Goal: Task Accomplishment & Management: Manage account settings

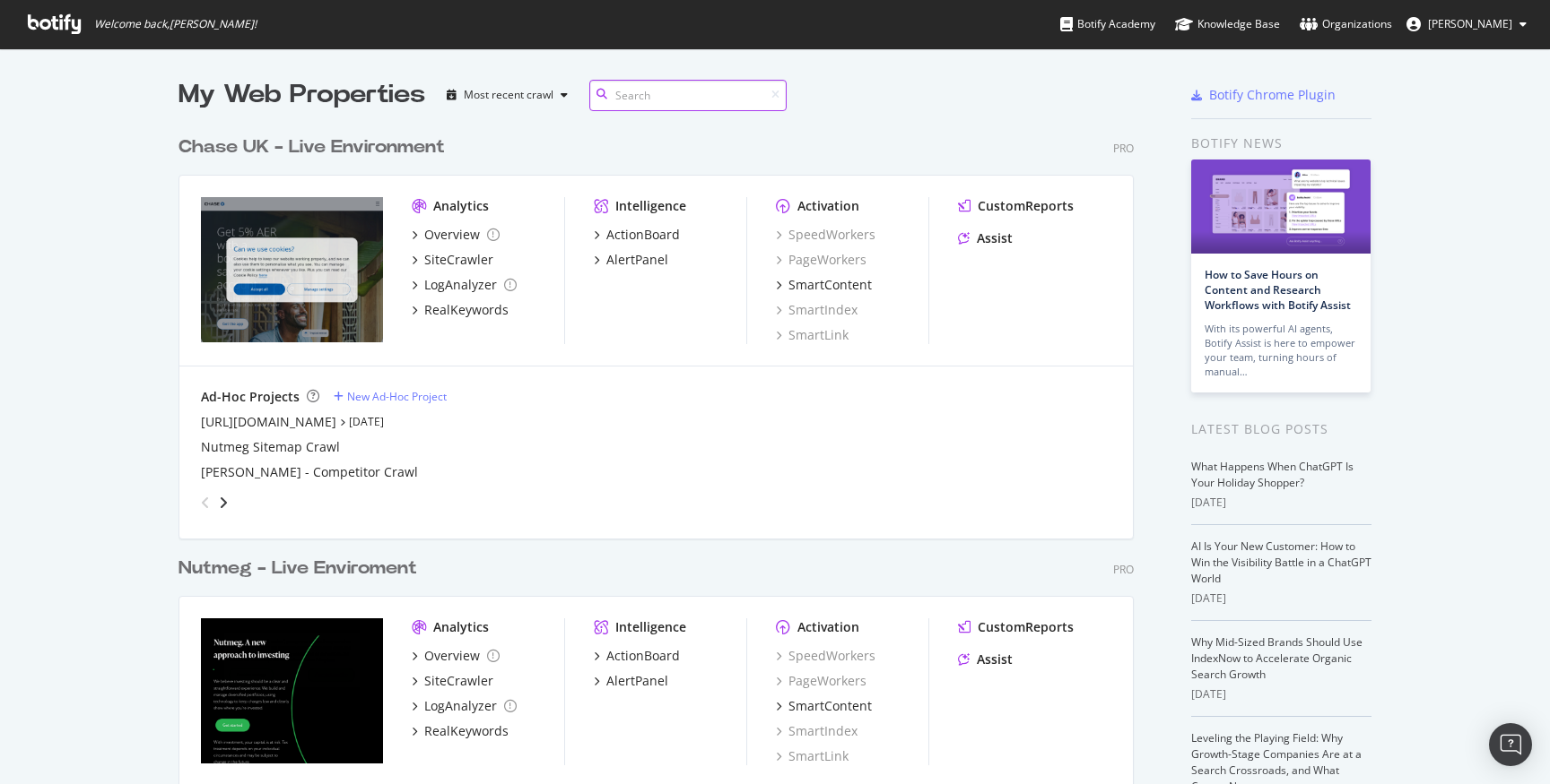
scroll to position [785, 969]
click at [458, 262] on div "SiteCrawler" at bounding box center [459, 259] width 69 height 18
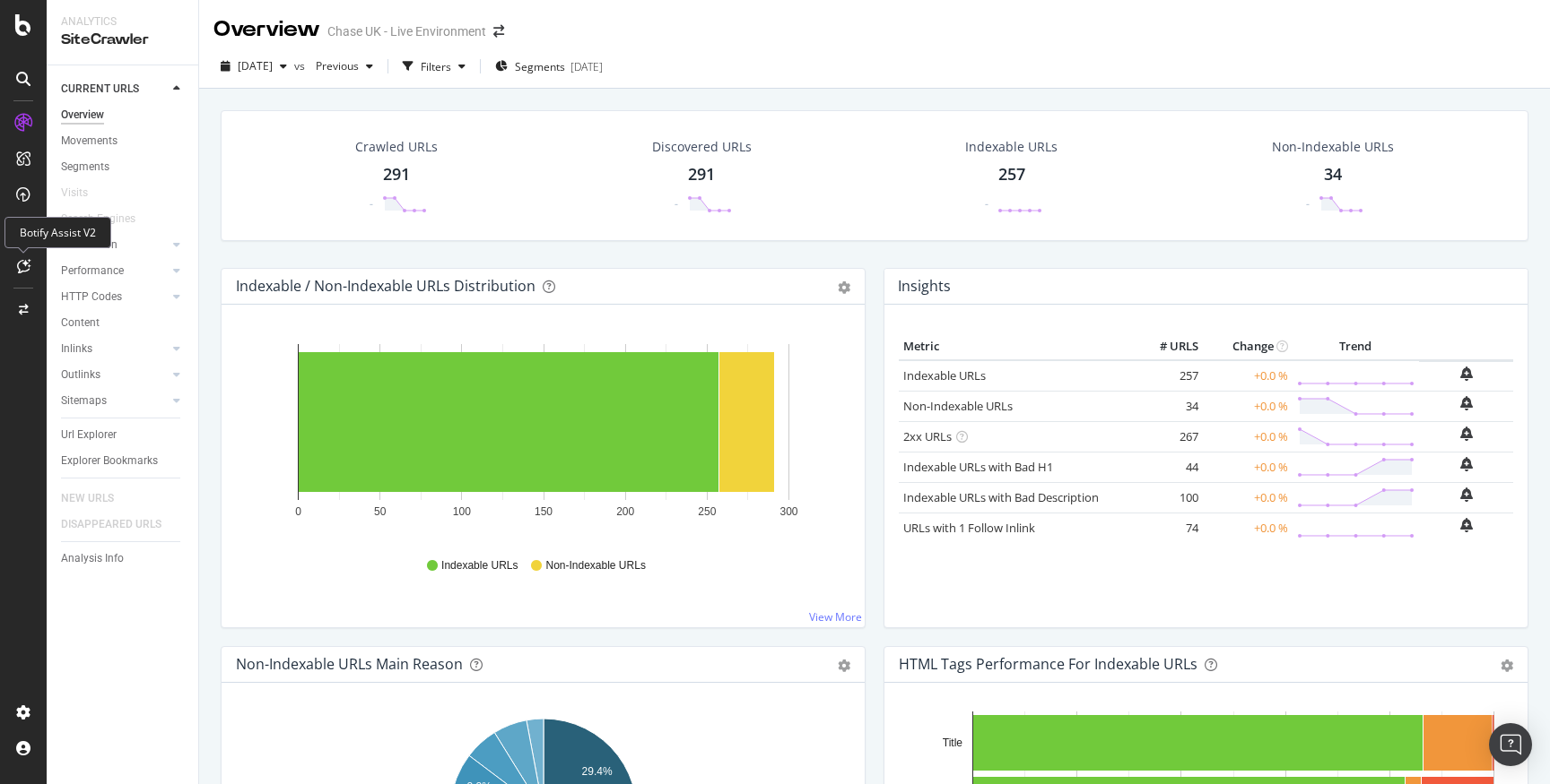
click at [27, 263] on icon at bounding box center [24, 266] width 13 height 14
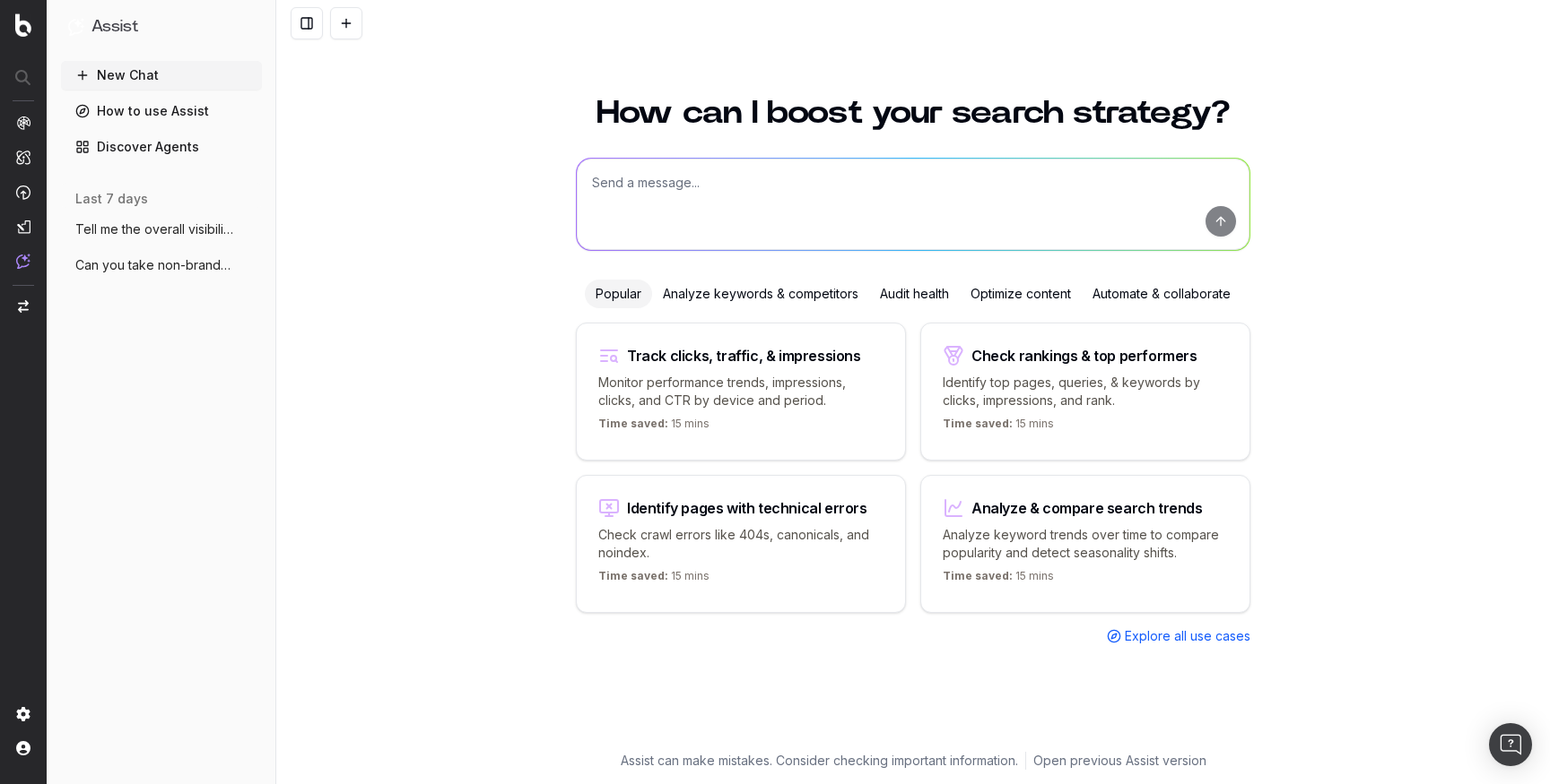
click at [197, 235] on span "Tell me the overall visibility for Chase" at bounding box center [154, 229] width 158 height 18
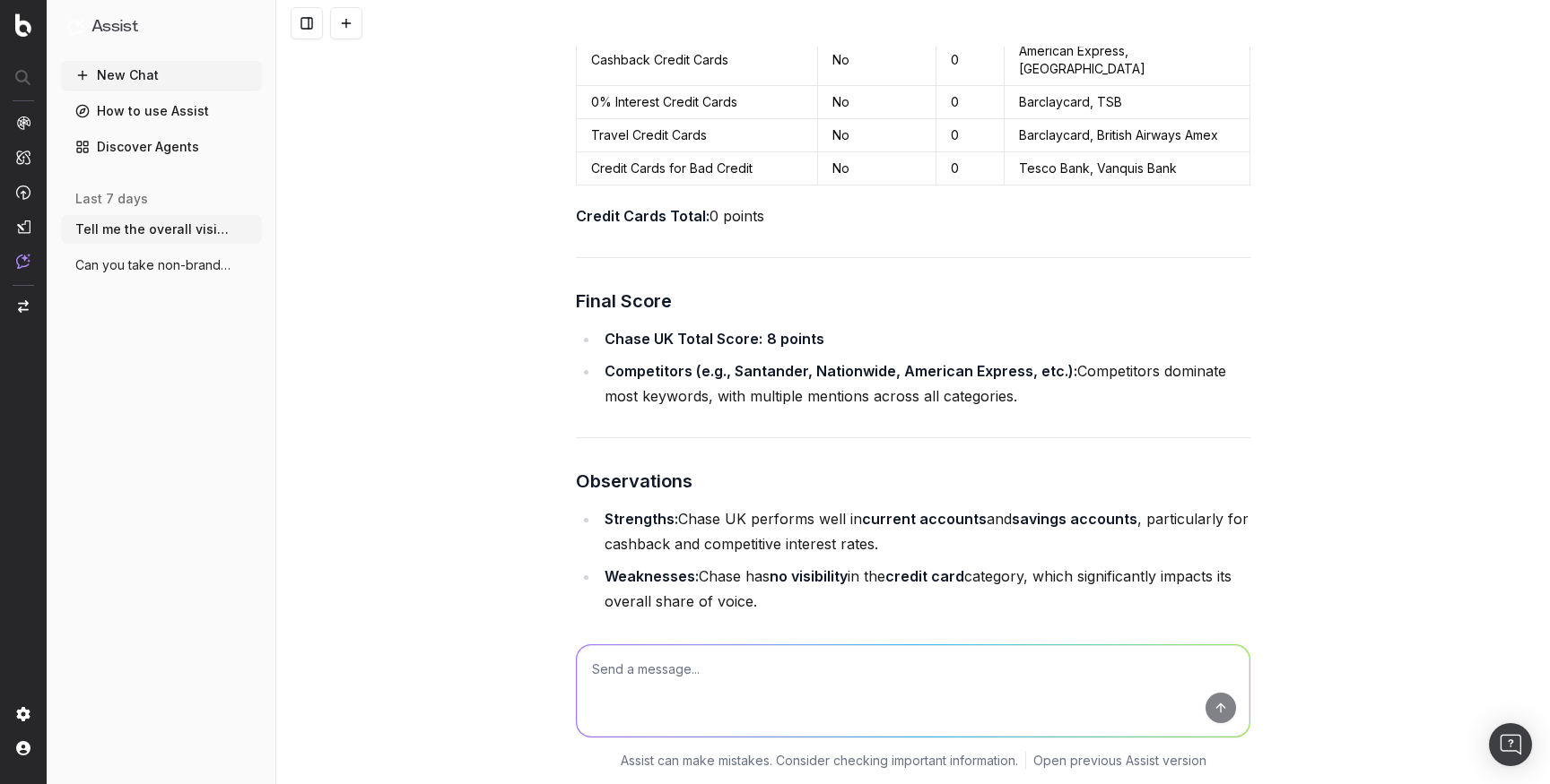
scroll to position [6643, 0]
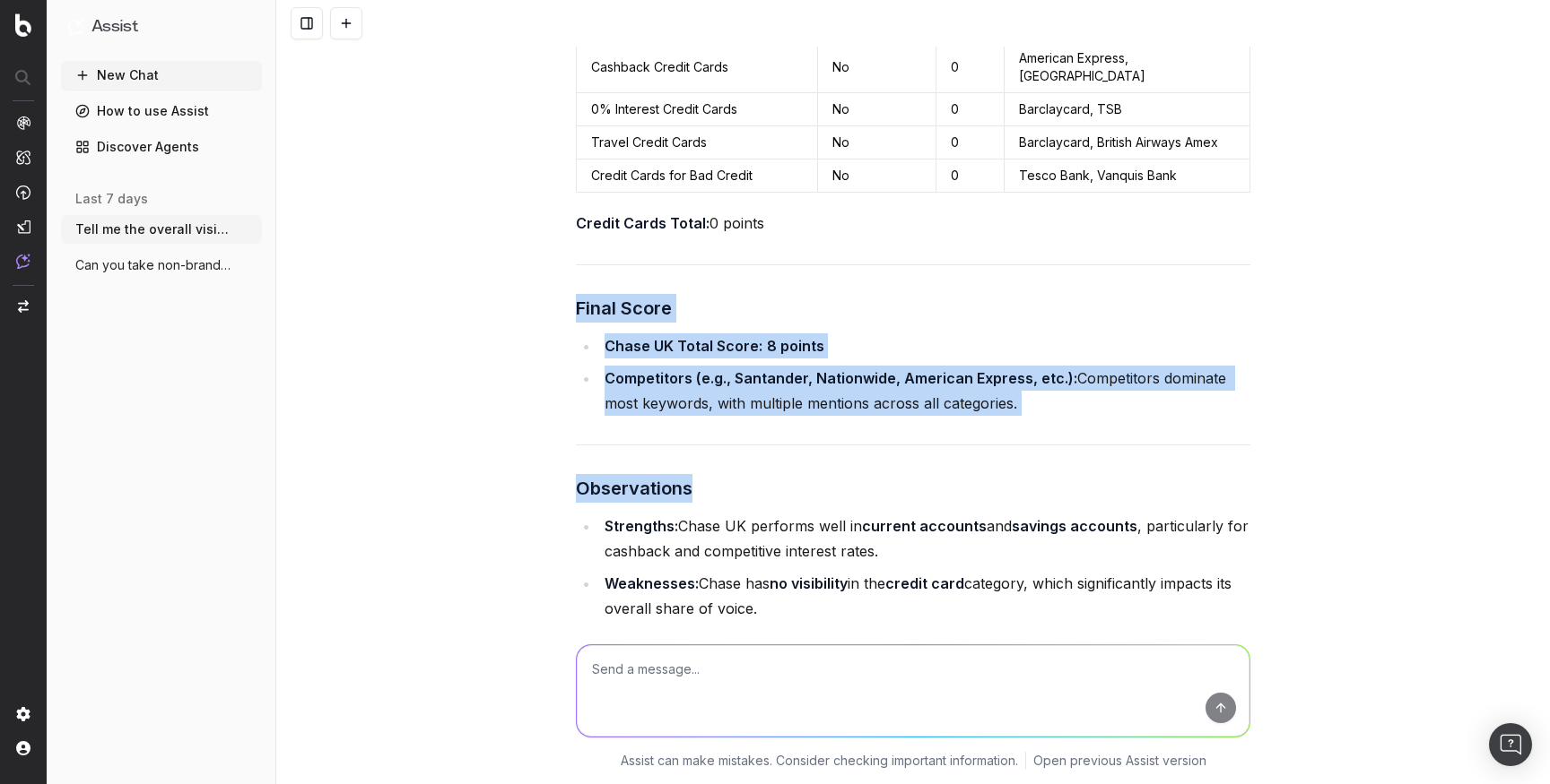
drag, startPoint x: 578, startPoint y: 104, endPoint x: 688, endPoint y: 279, distance: 206.7
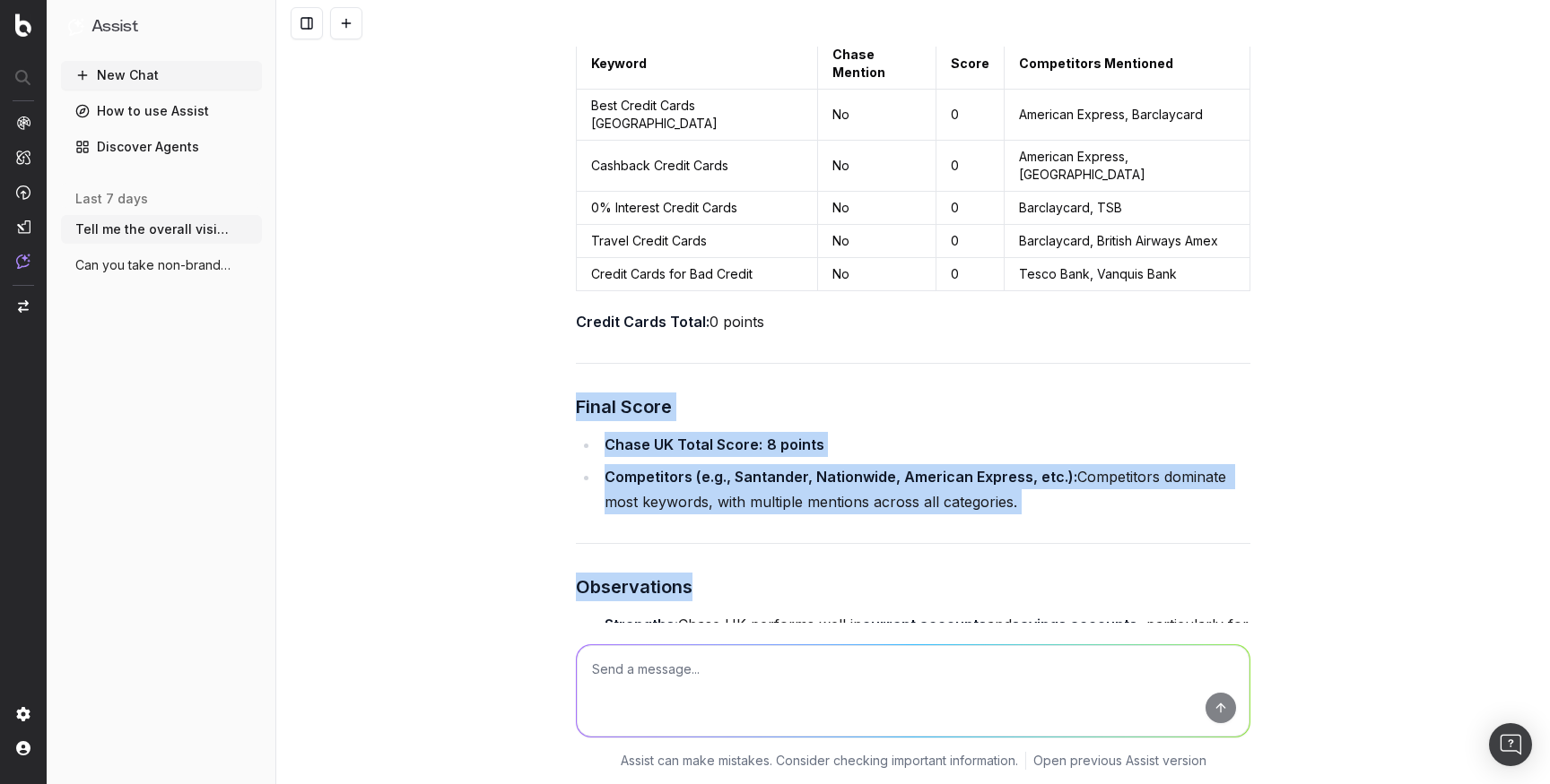
click at [703, 436] on strong "Chase UK Total Score:" at bounding box center [683, 444] width 158 height 18
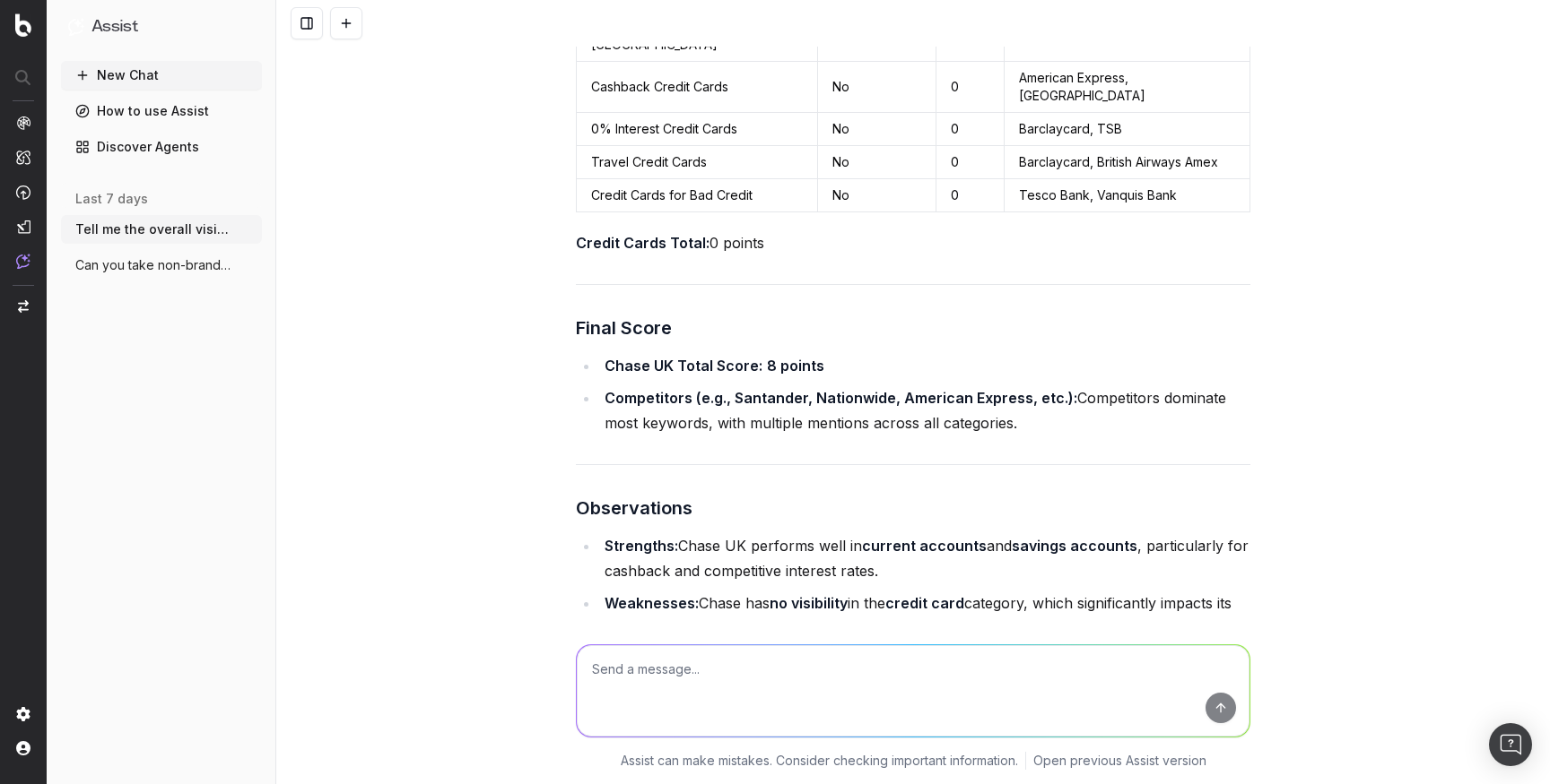
scroll to position [6637, 0]
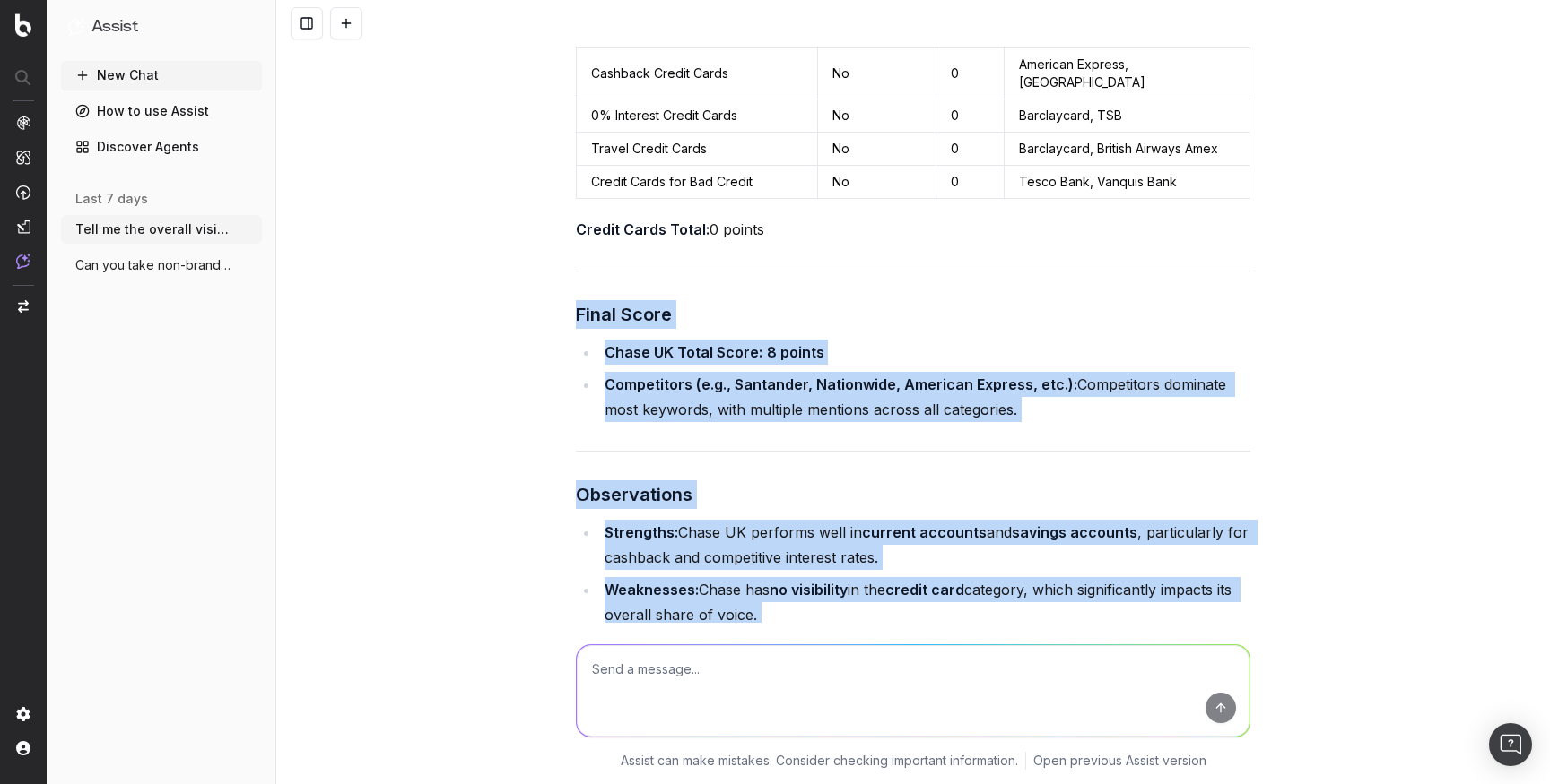
drag, startPoint x: 573, startPoint y: 112, endPoint x: 1039, endPoint y: 458, distance: 580.4
click at [1039, 458] on div "Tell me the overall visibility for Chase UK in Chat GBT Chase UK has a strong p…" at bounding box center [912, 288] width 689 height 13757
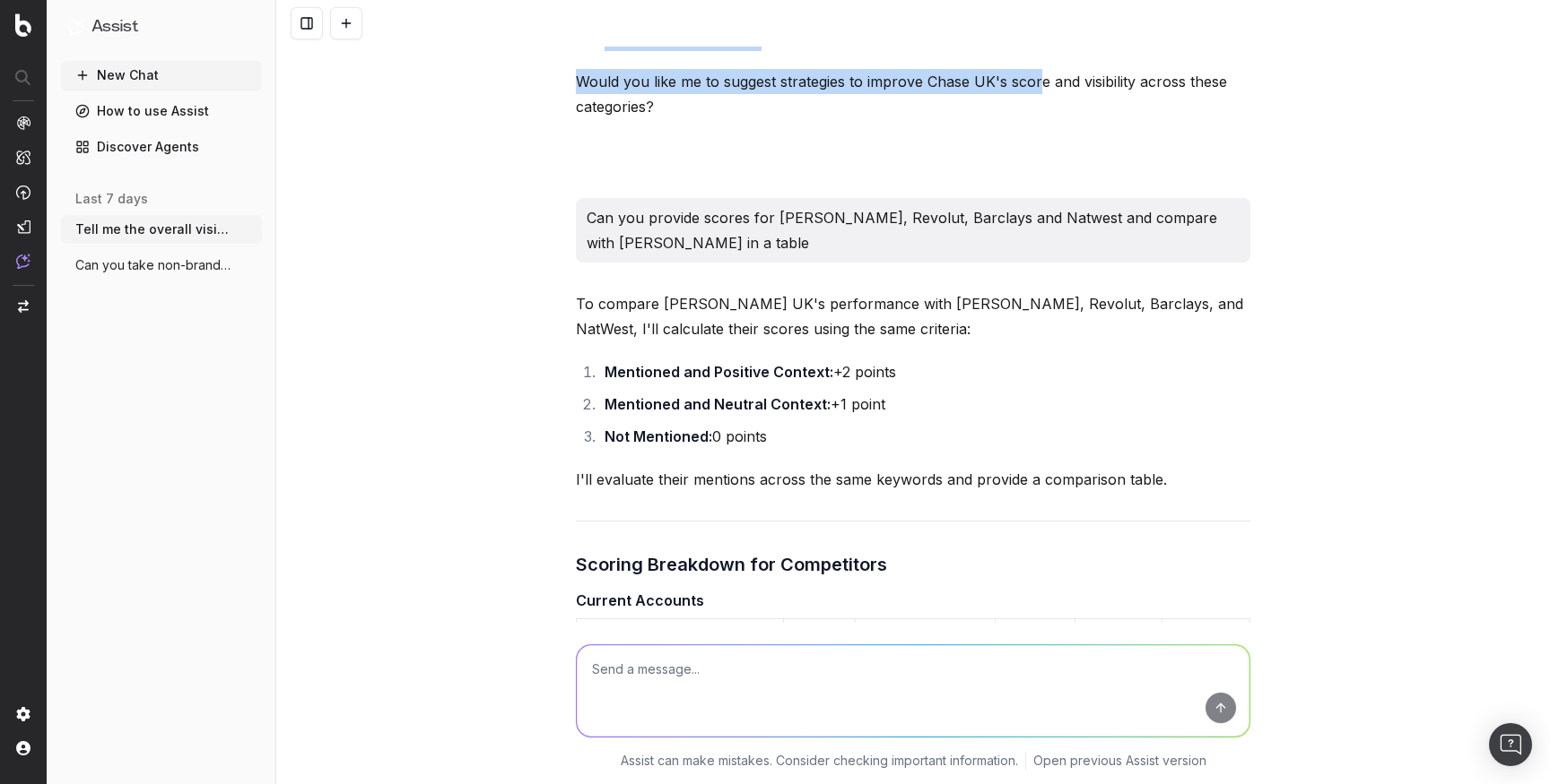
scroll to position [7216, 0]
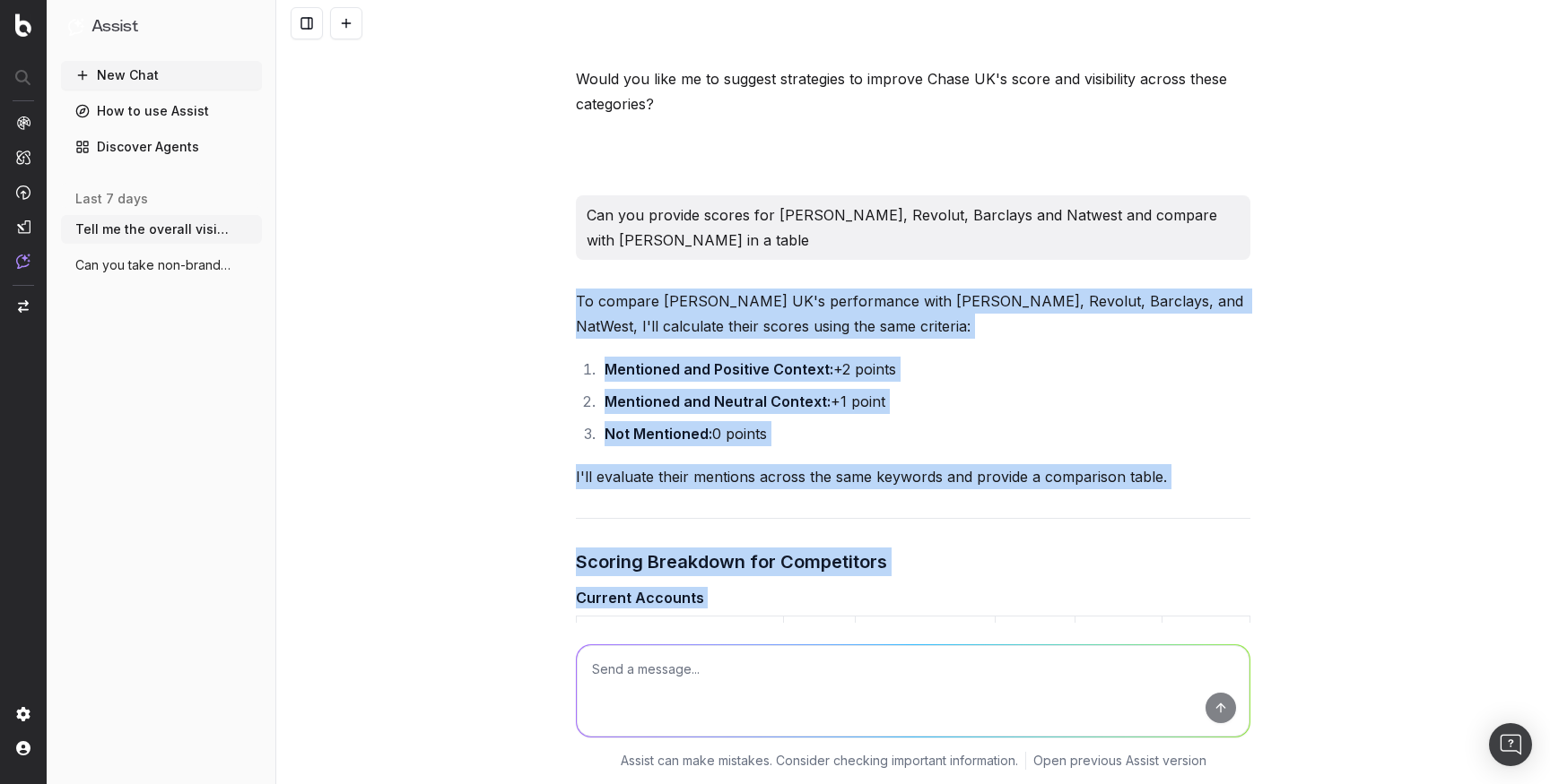
drag, startPoint x: 559, startPoint y: 93, endPoint x: 1225, endPoint y: 593, distance: 832.8
click at [1225, 593] on div "Tell me the overall visibility for Chase UK in Chat GBT Chase UK has a strong p…" at bounding box center [913, 392] width 1273 height 784
copy div "To compare Chase UK's performance with Monzo, Revolut, Barclays, and NatWest, I…"
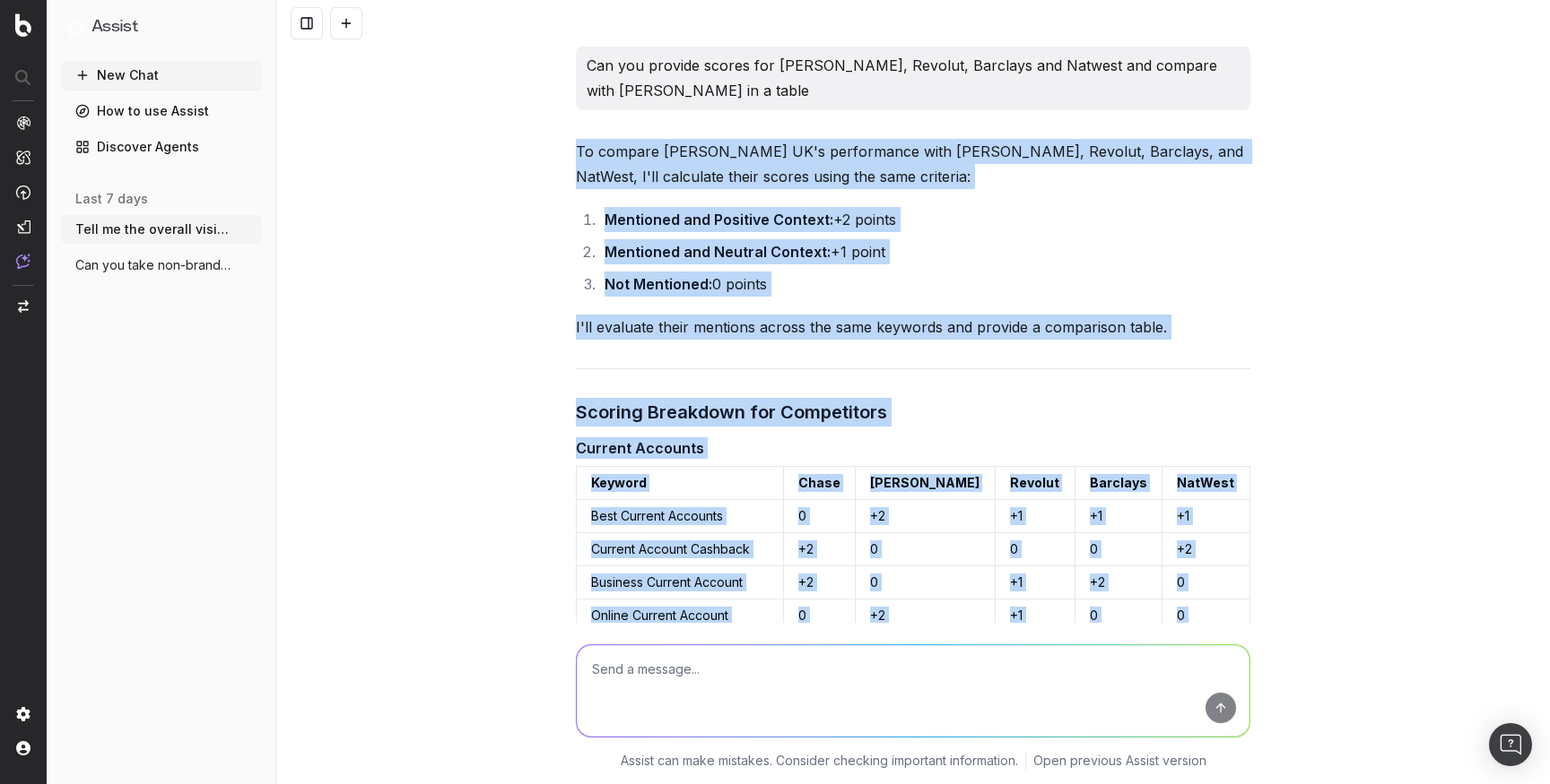
scroll to position [7375, 0]
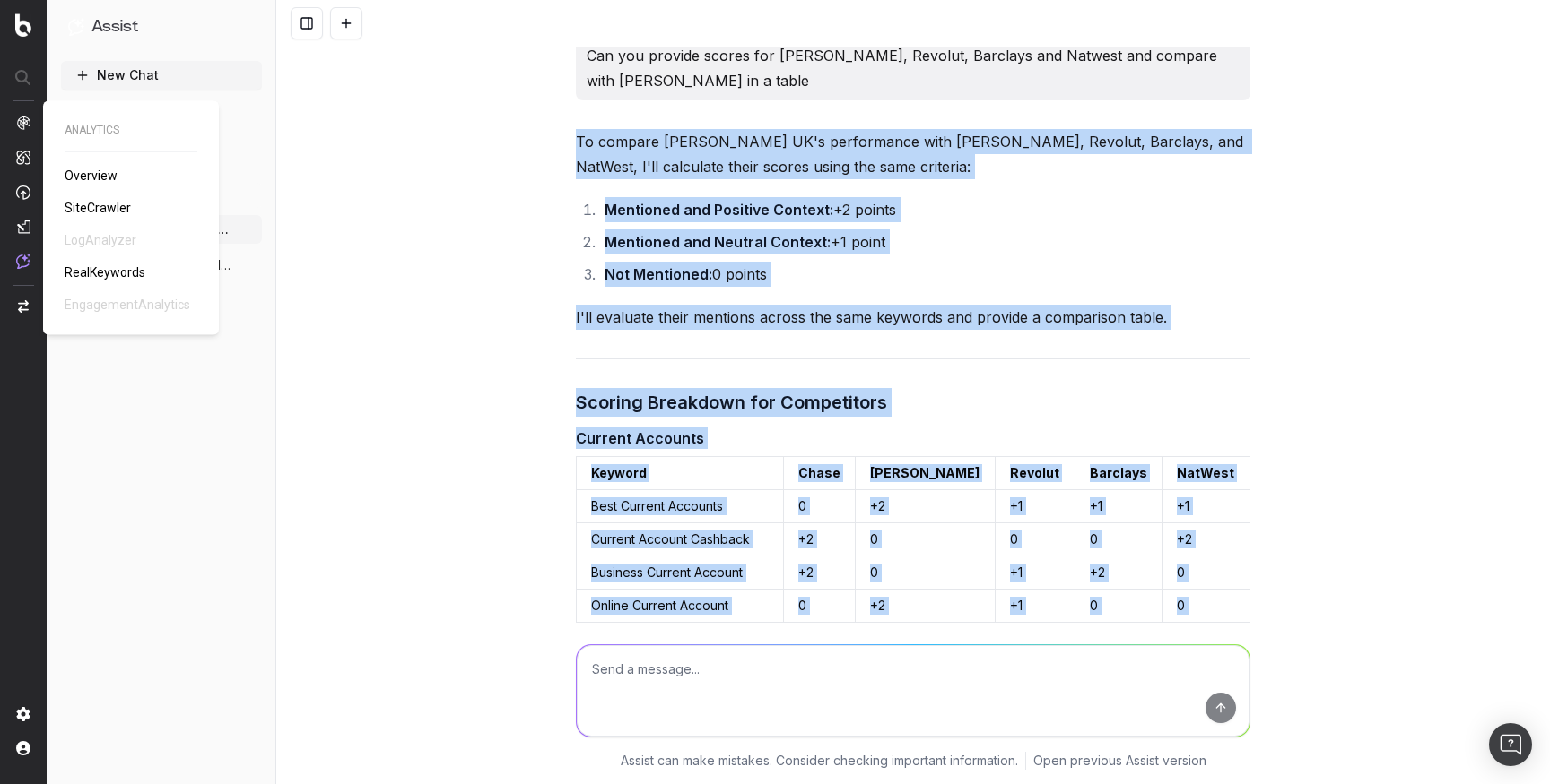
click at [20, 120] on img at bounding box center [23, 122] width 14 height 14
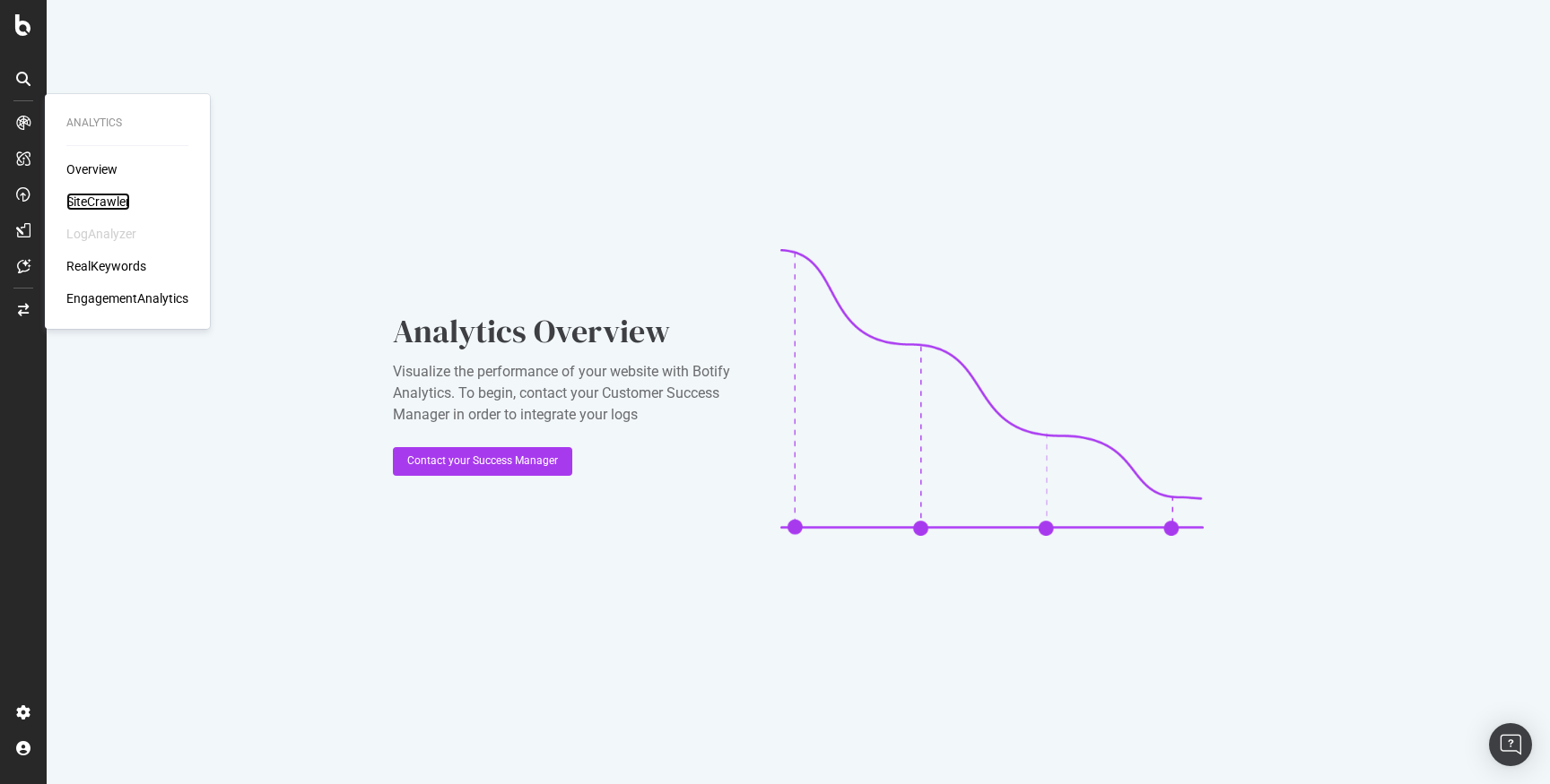
click at [115, 200] on div "SiteCrawler" at bounding box center [98, 202] width 63 height 18
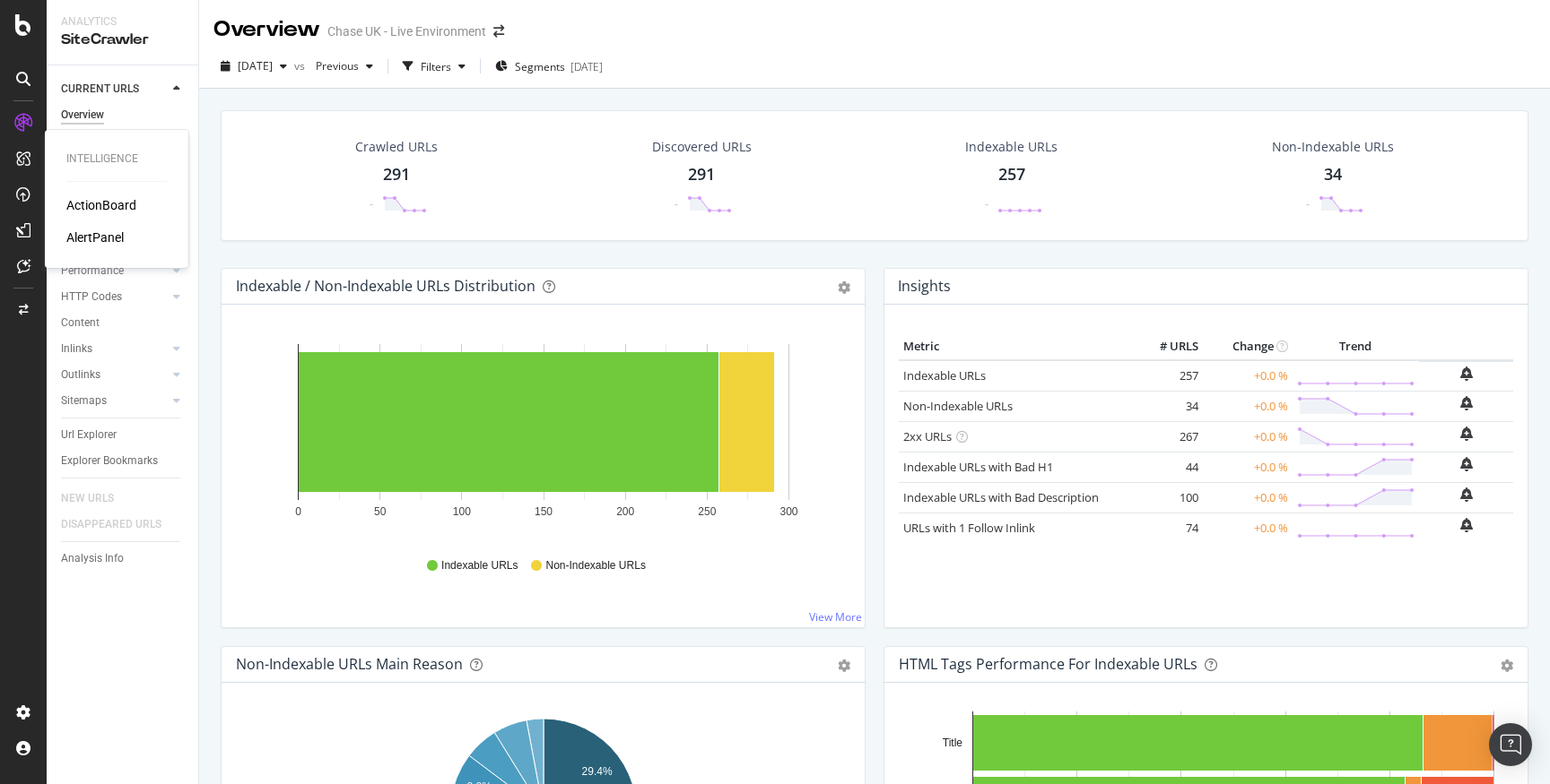
click at [104, 205] on div "ActionBoard" at bounding box center [101, 205] width 70 height 18
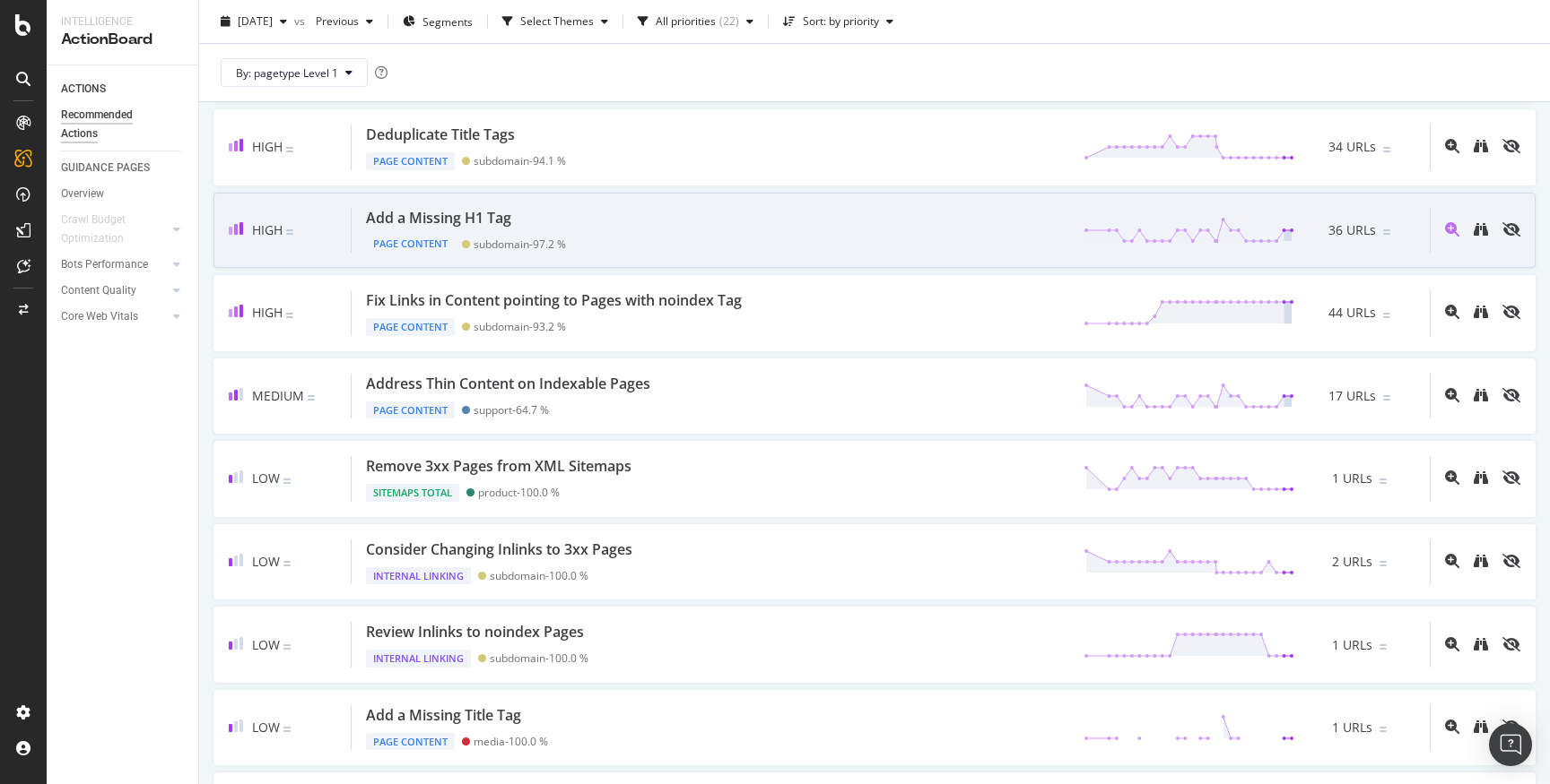
scroll to position [650, 0]
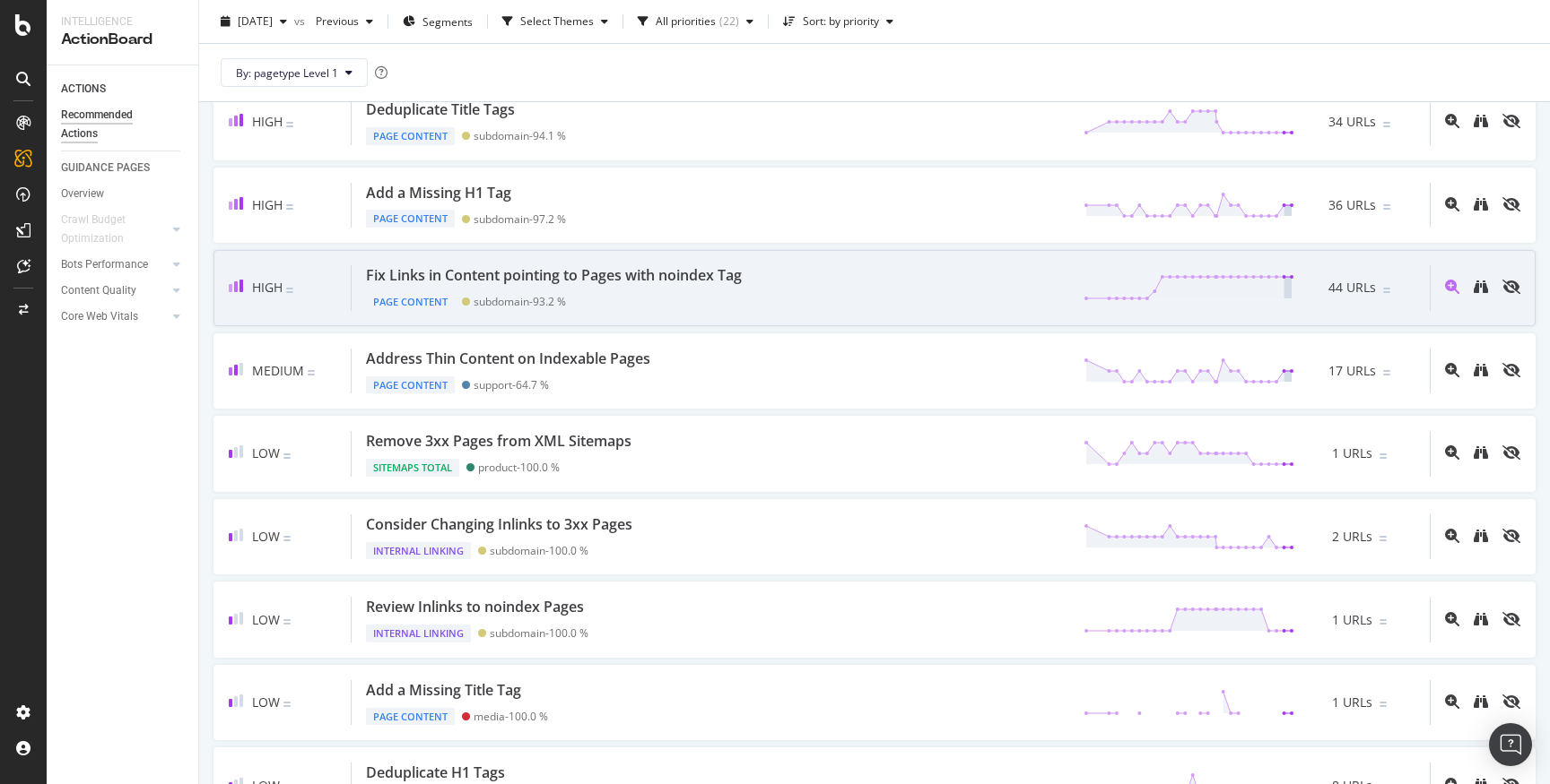
click at [729, 272] on div "Fix Links in Content pointing to Pages with noindex Tag" at bounding box center [553, 276] width 376 height 21
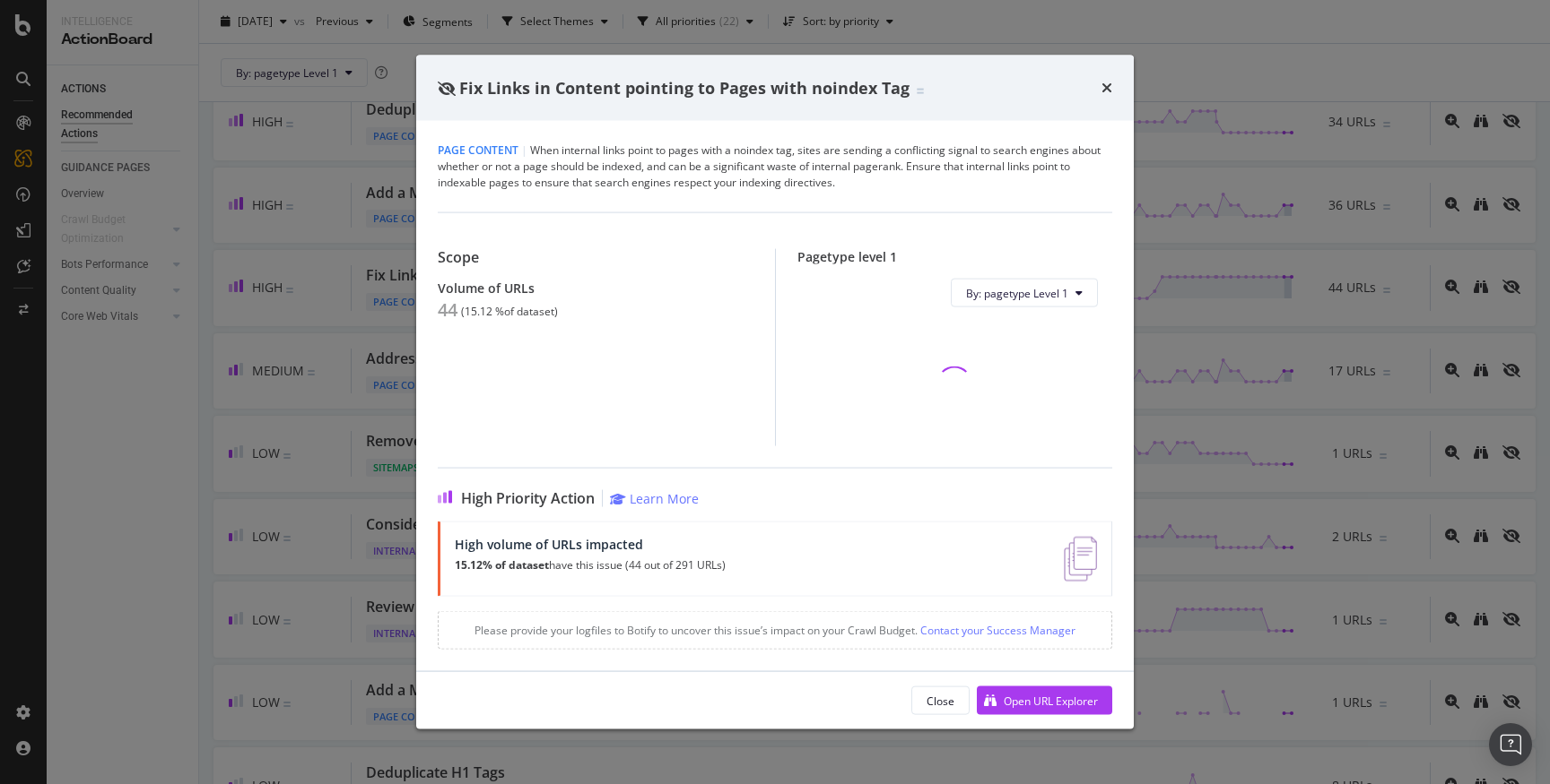
click at [81, 349] on div "Fix Links in Content pointing to Pages with noindex Tag Page Content | When int…" at bounding box center [775, 392] width 1550 height 784
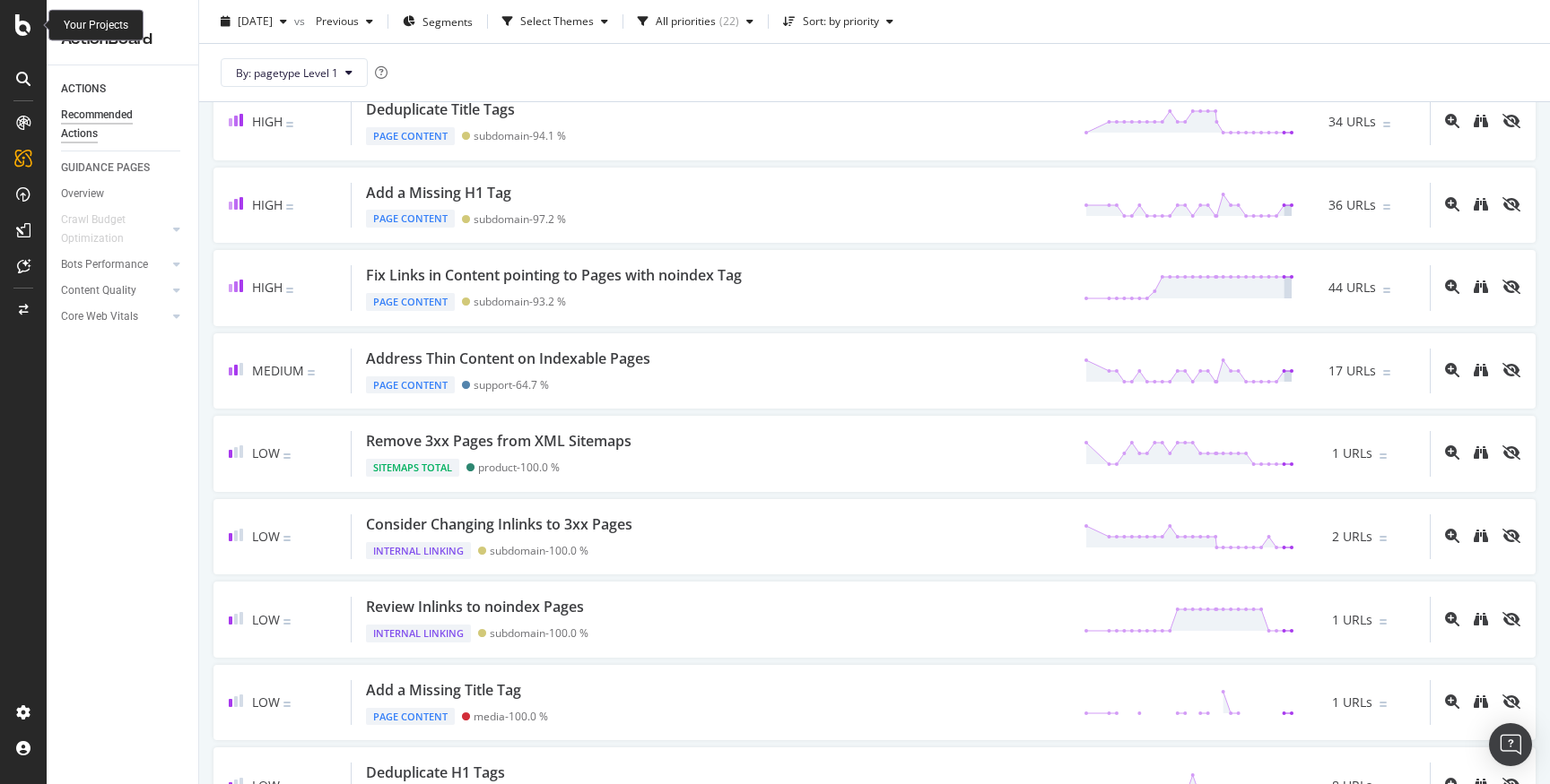
click at [23, 18] on icon at bounding box center [23, 25] width 16 height 22
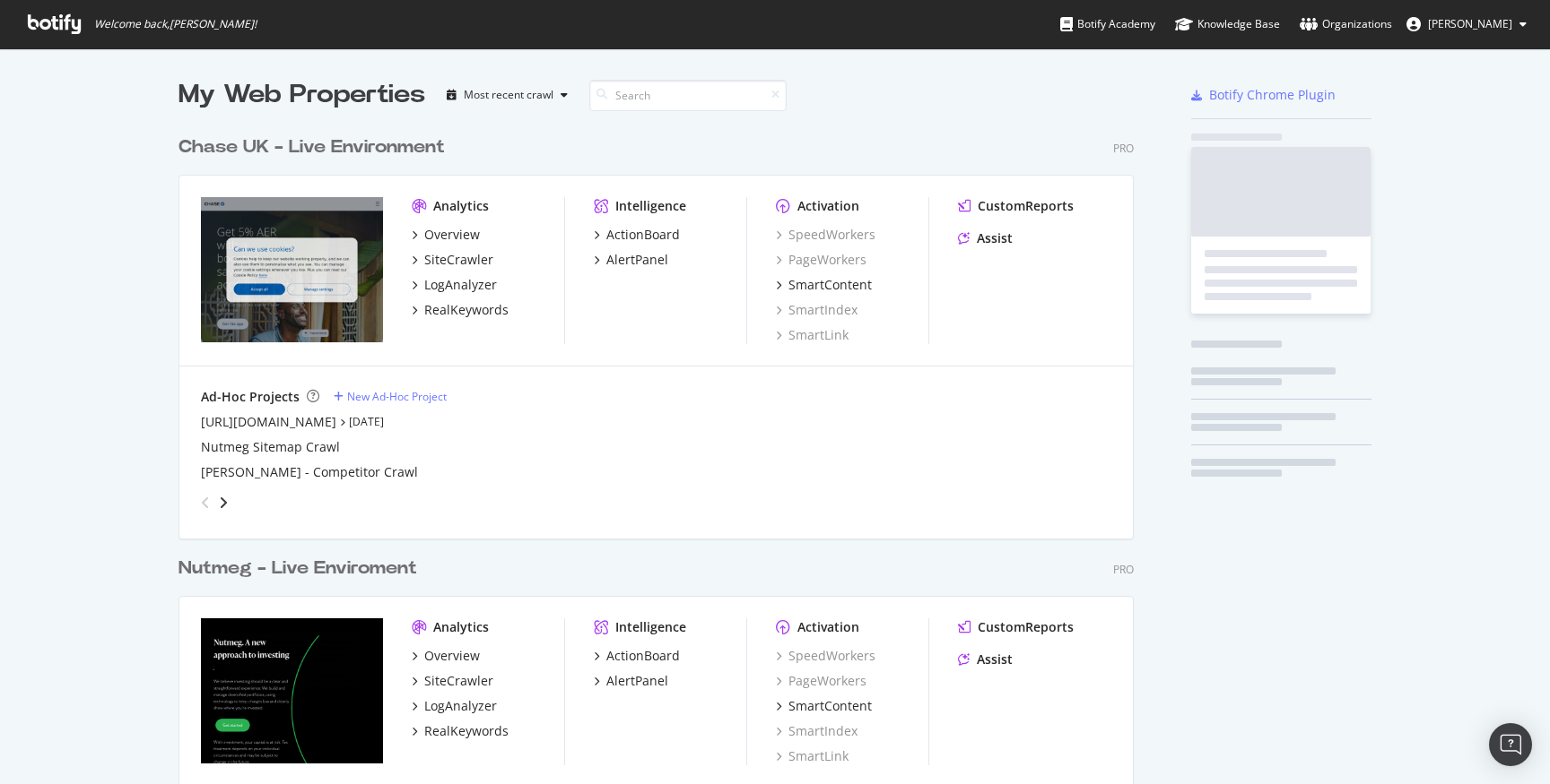
scroll to position [784, 1550]
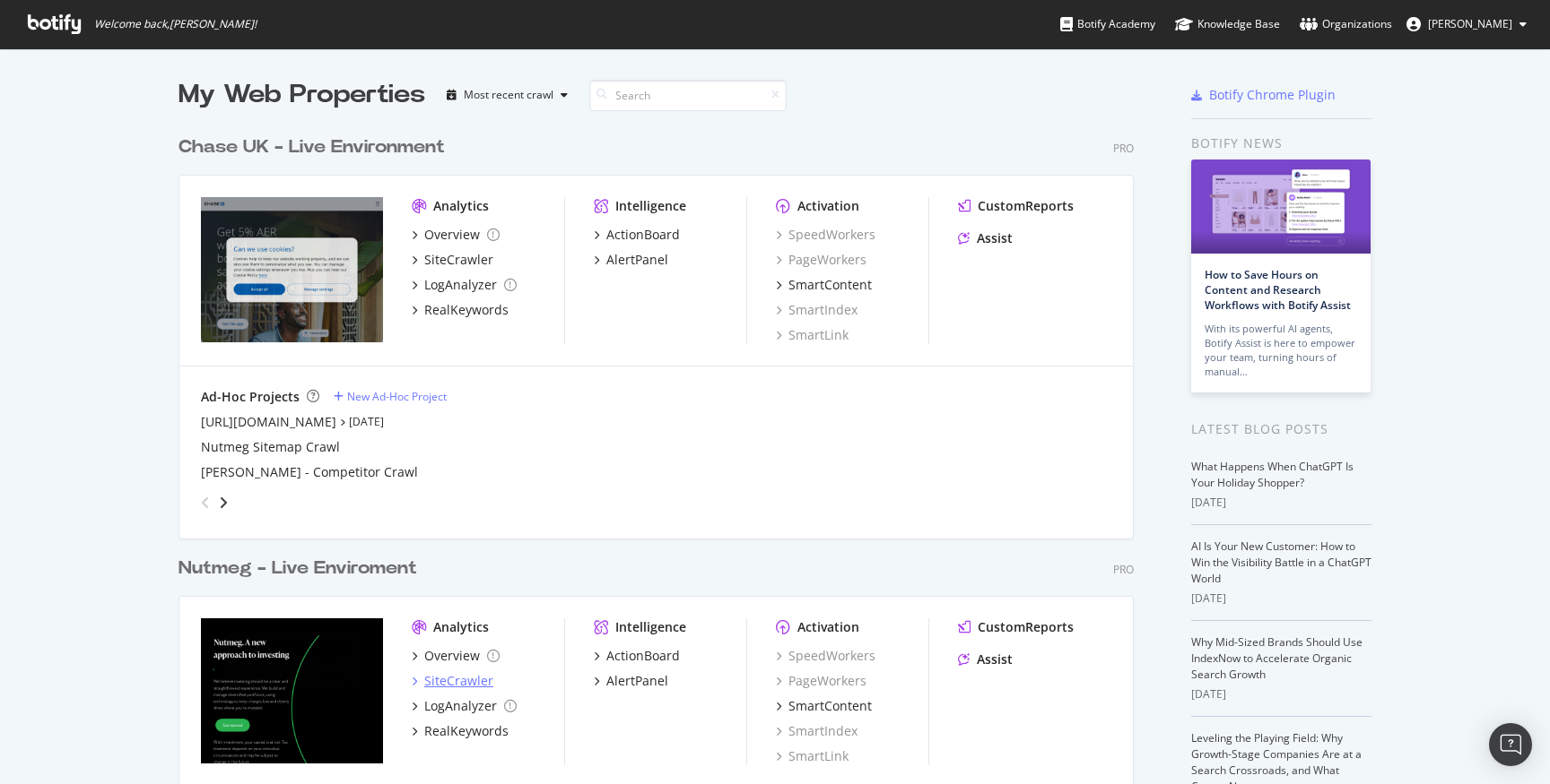
click at [428, 678] on div "SiteCrawler" at bounding box center [459, 681] width 69 height 18
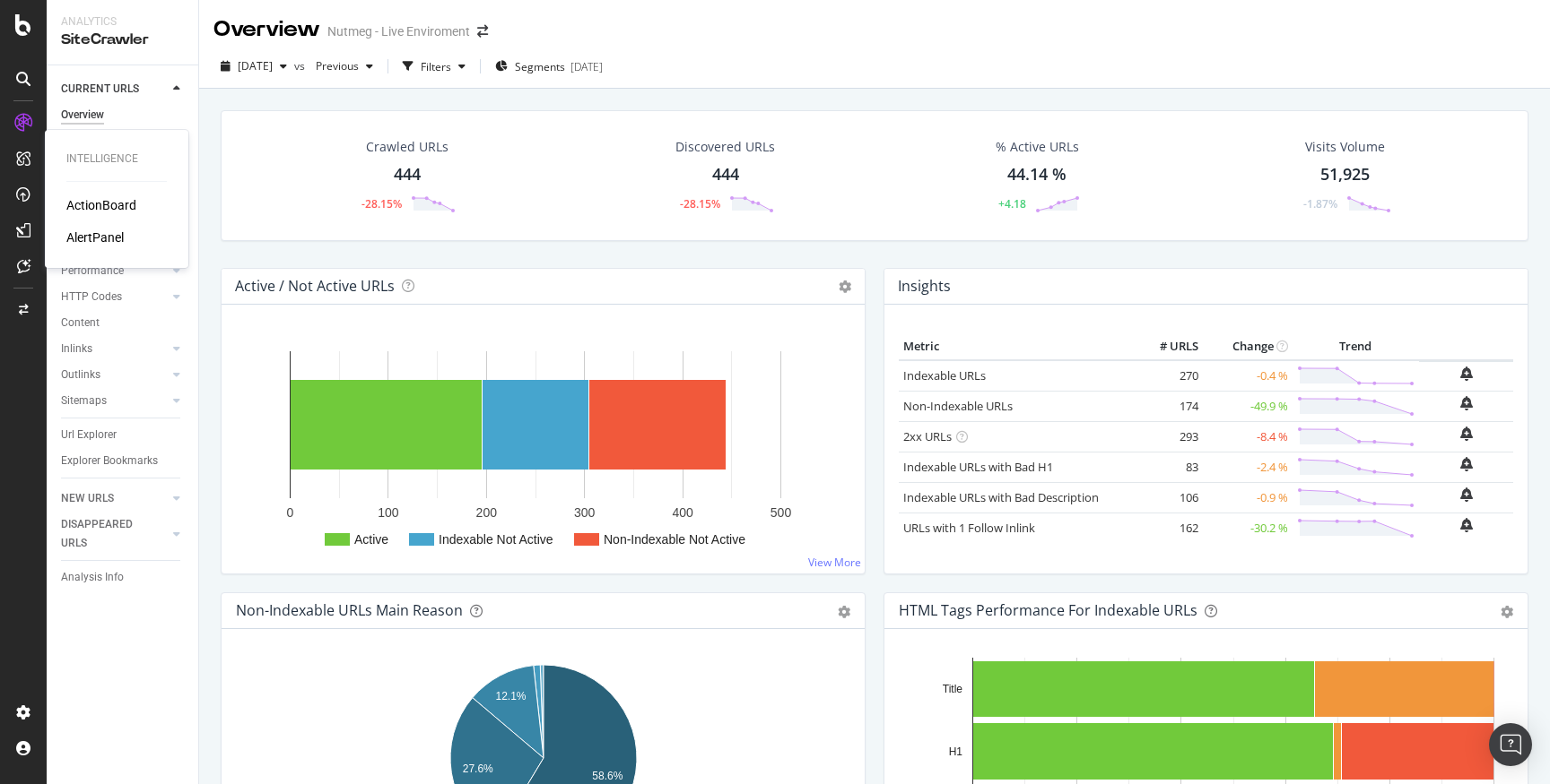
click at [118, 204] on div "ActionBoard" at bounding box center [101, 205] width 70 height 18
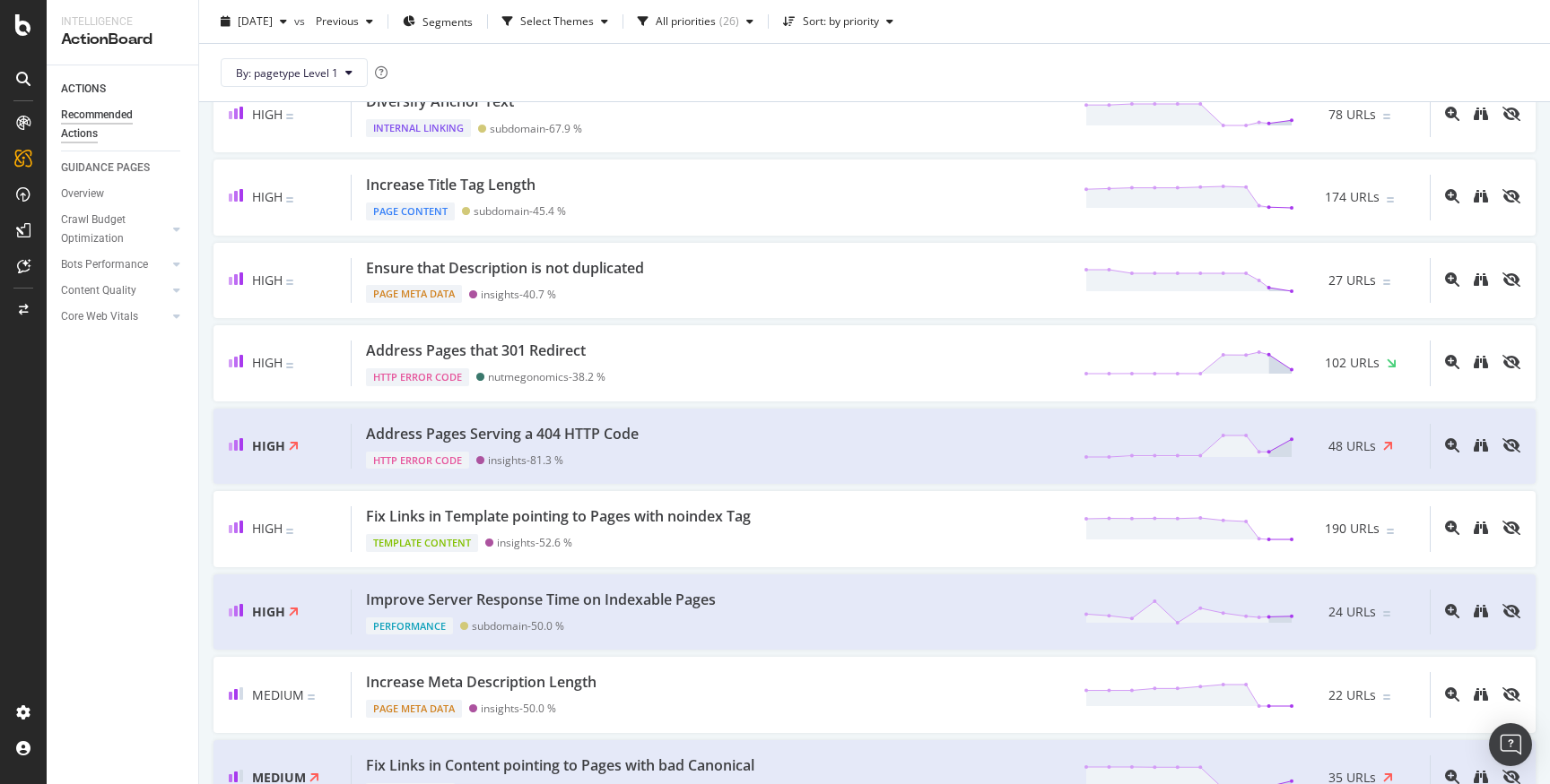
scroll to position [589, 0]
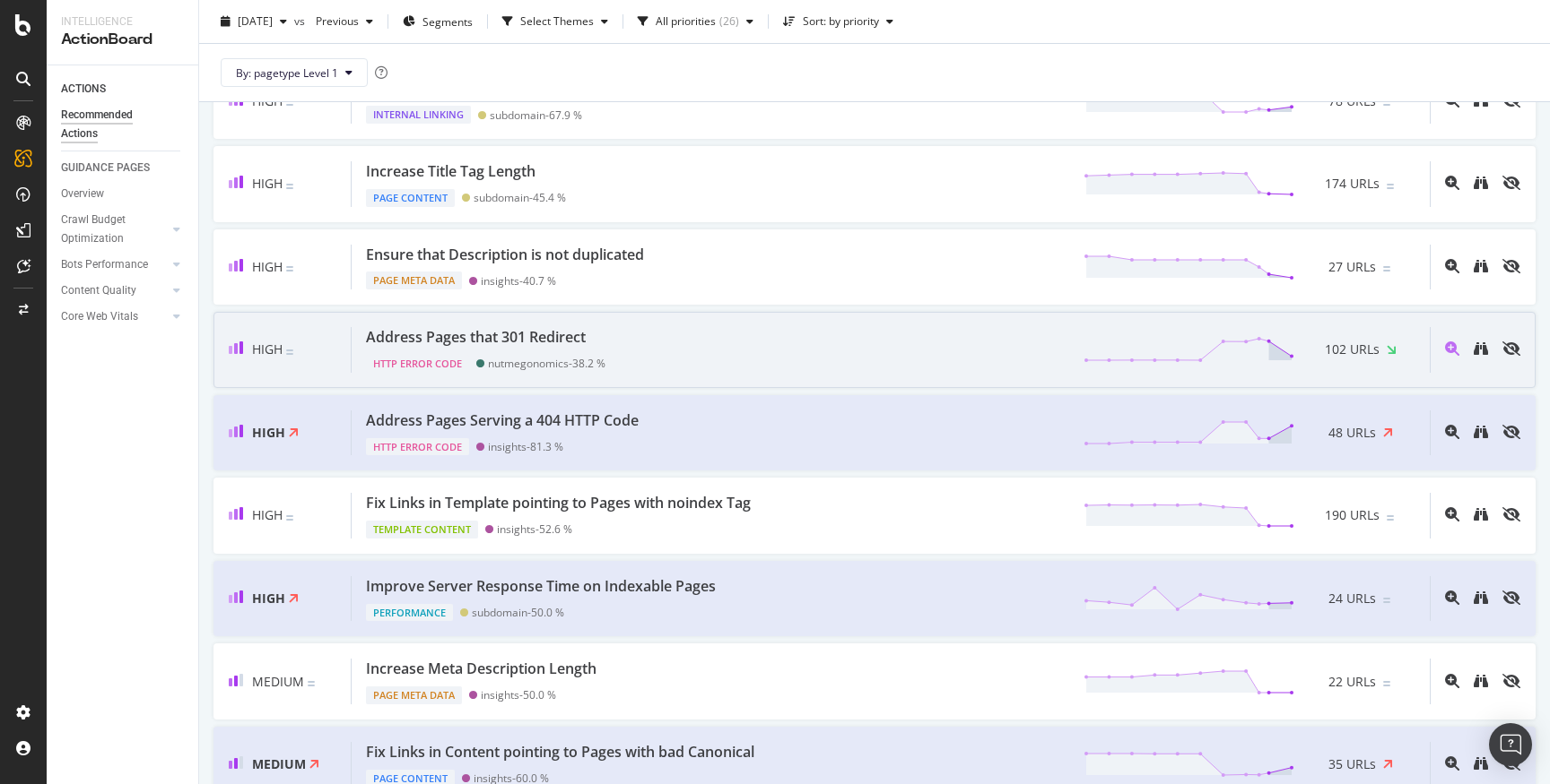
click at [681, 347] on div "Address Pages that 301 Redirect HTTP Error Code nutmegonomics - 38.2 % 102 URLs" at bounding box center [891, 350] width 1078 height 45
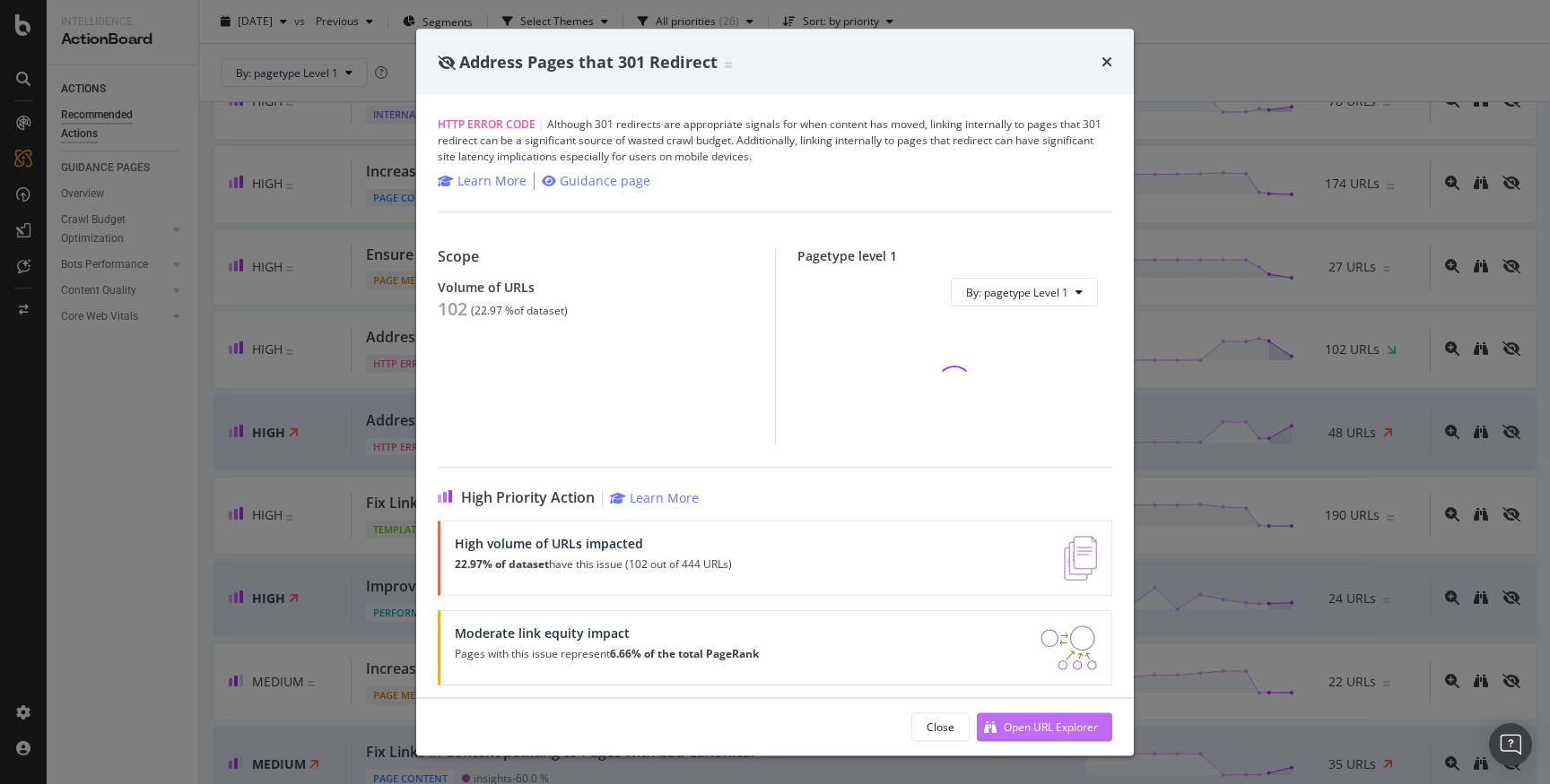
click at [1015, 719] on div "Open URL Explorer" at bounding box center [1050, 726] width 94 height 15
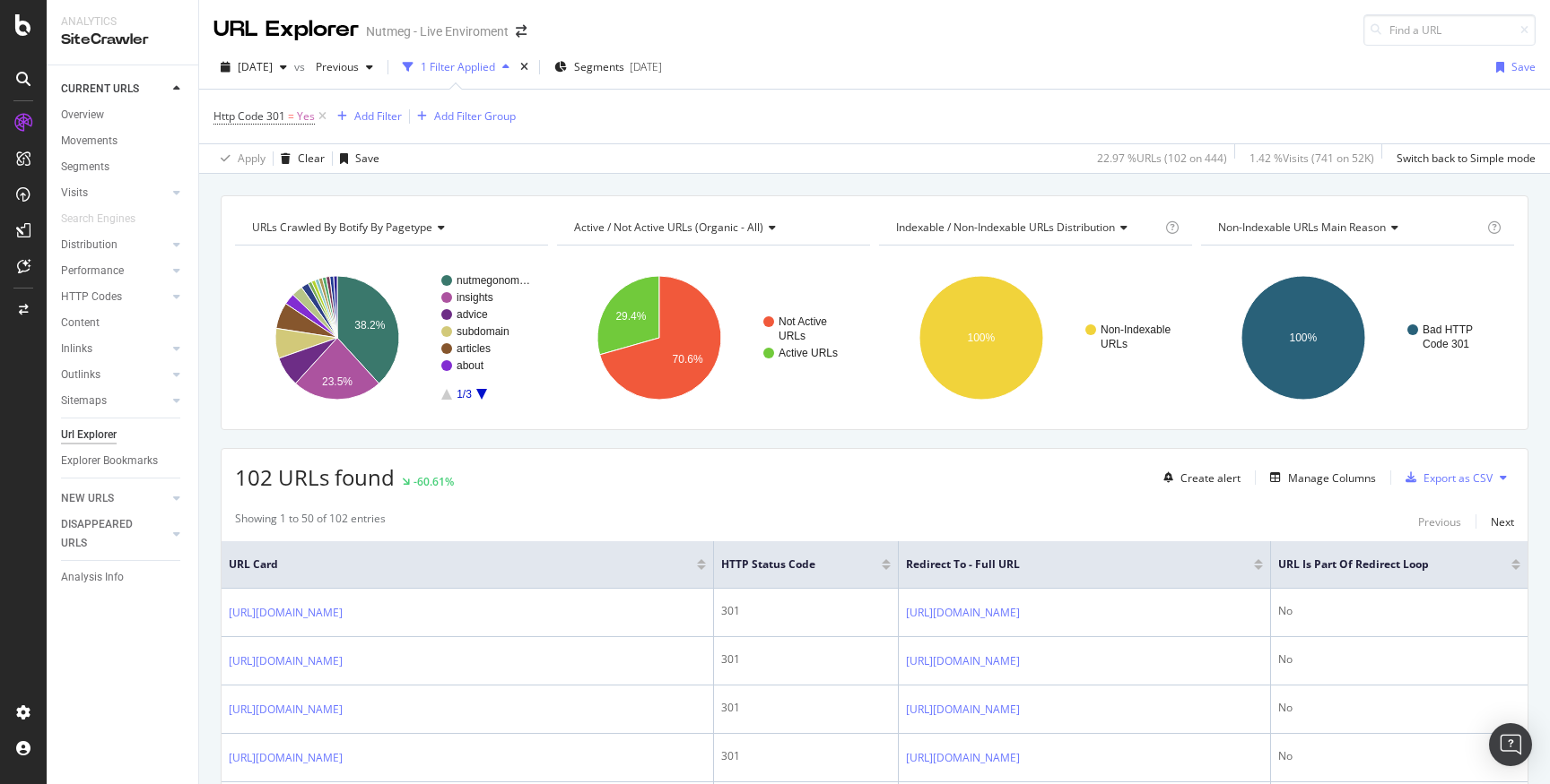
click at [25, 27] on icon at bounding box center [23, 25] width 16 height 22
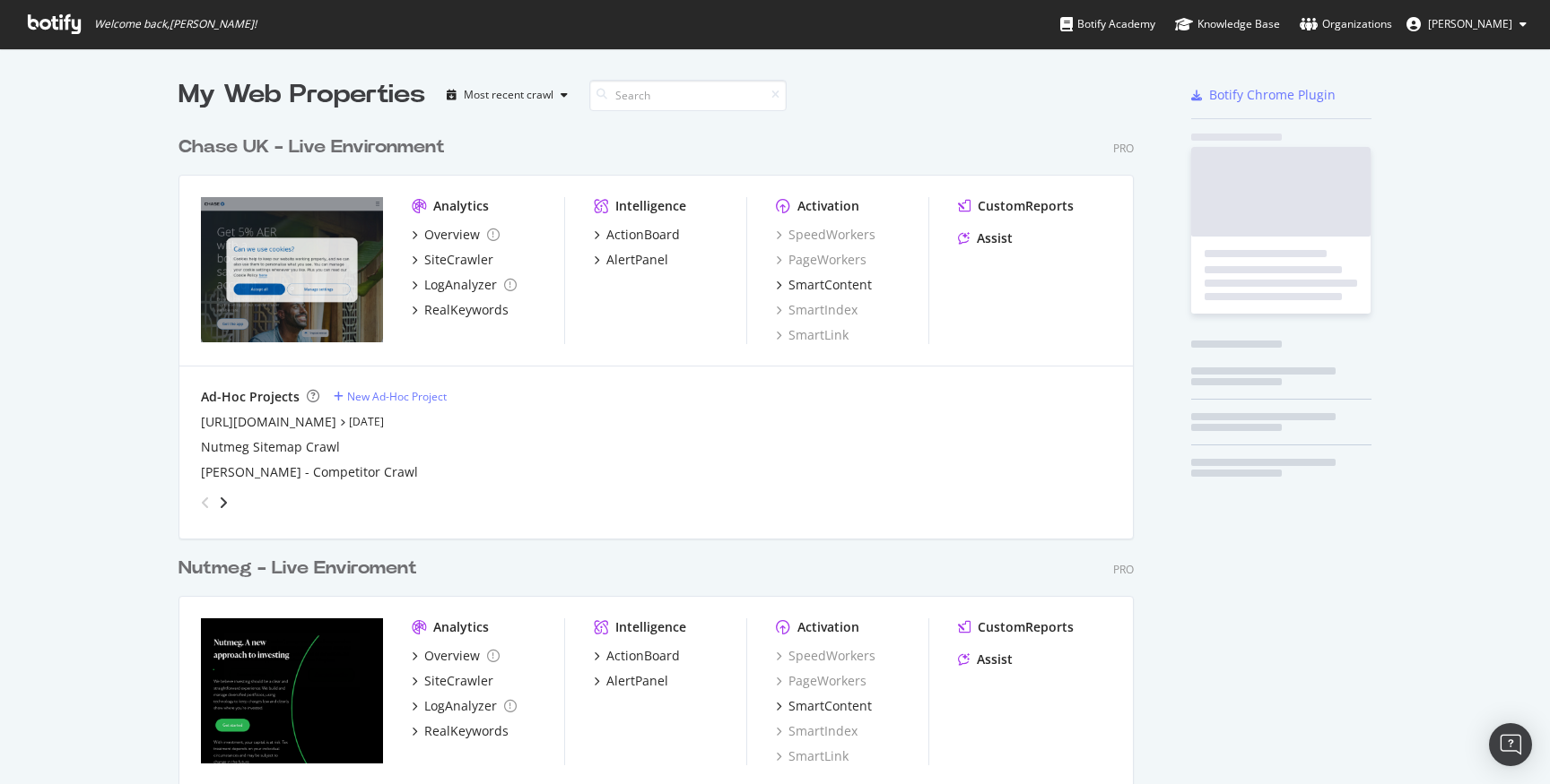
scroll to position [784, 1550]
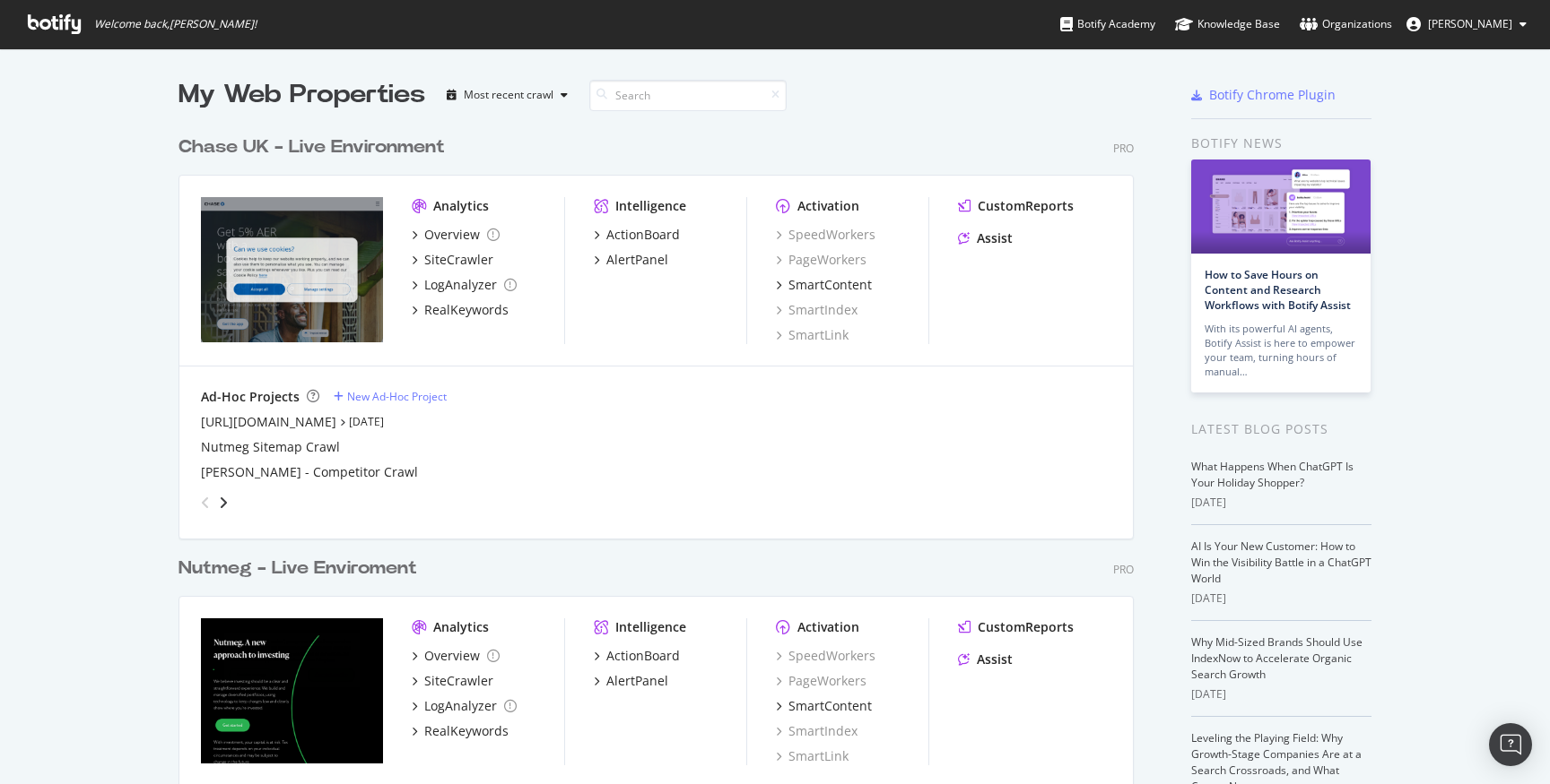
click at [1500, 27] on span "[PERSON_NAME]" at bounding box center [1469, 24] width 84 height 15
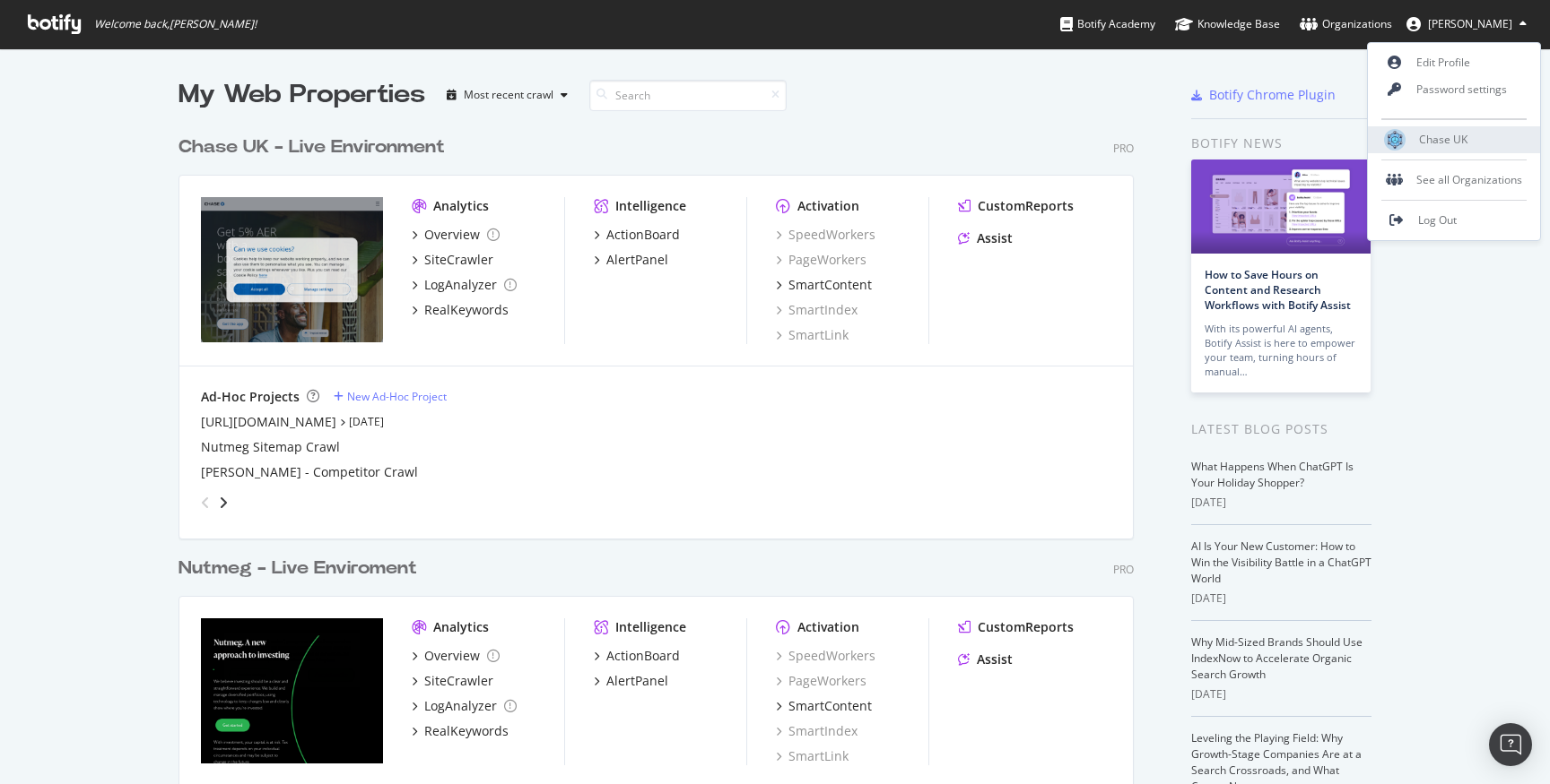
click at [1438, 135] on span "Chase UK" at bounding box center [1443, 139] width 48 height 15
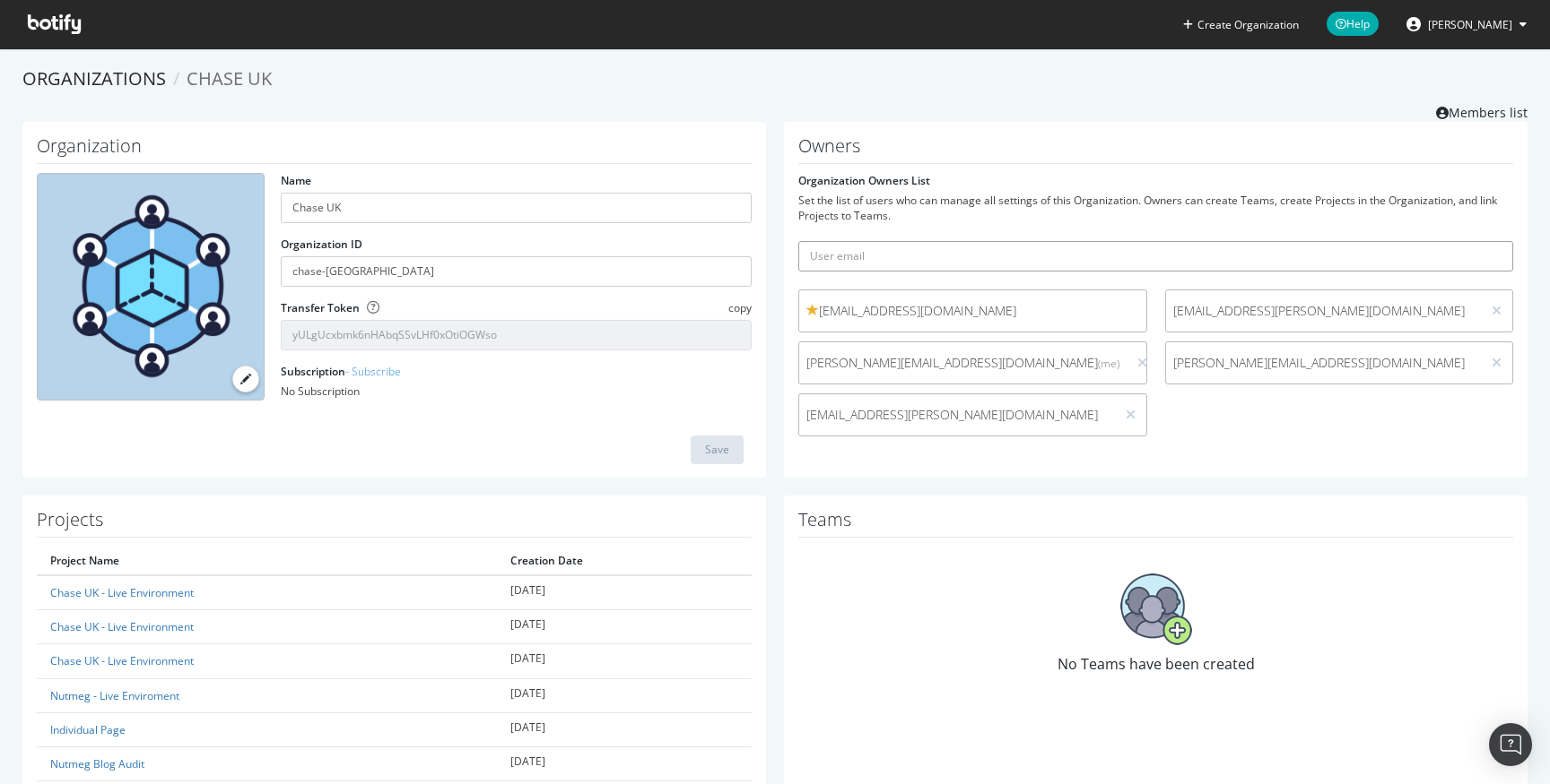
click at [1045, 252] on input "text" at bounding box center [1156, 257] width 715 height 30
paste input "[PERSON_NAME][EMAIL_ADDRESS][PERSON_NAME][DOMAIN_NAME]"
click at [1082, 254] on input "[PERSON_NAME][EMAIL_ADDRESS][PERSON_NAME][DOMAIN_NAME]" at bounding box center [1156, 257] width 715 height 30
type input "[PERSON_NAME][EMAIL_ADDRESS][PERSON_NAME][DOMAIN_NAME]"
click at [1496, 252] on icon "submit" at bounding box center [1499, 256] width 12 height 9
